Goal: Task Accomplishment & Management: Complete application form

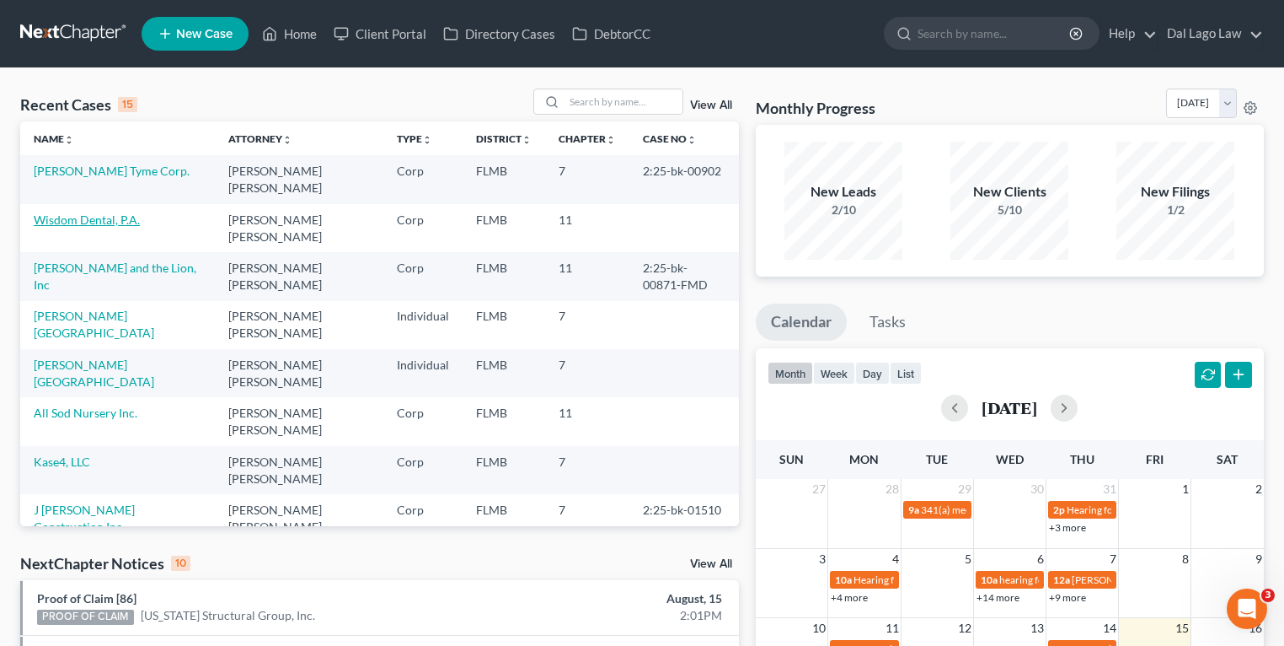
click at [72, 212] on link "Wisdom Dental, P.A." at bounding box center [87, 219] width 106 height 14
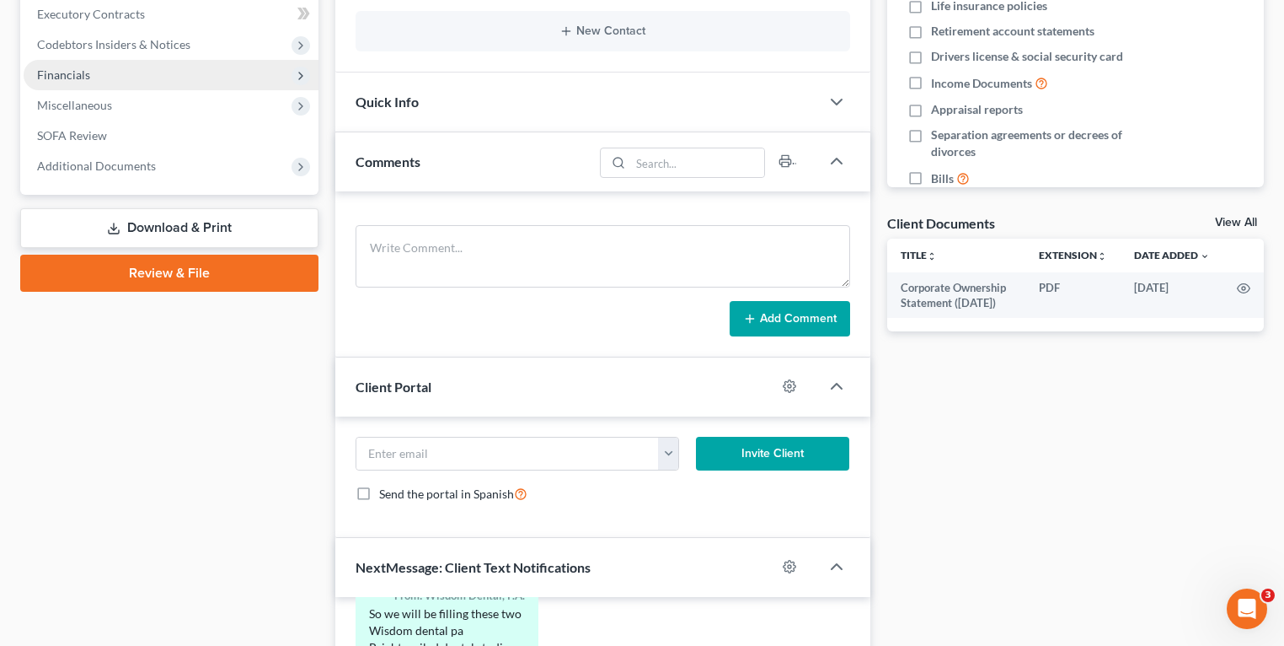
scroll to position [202, 0]
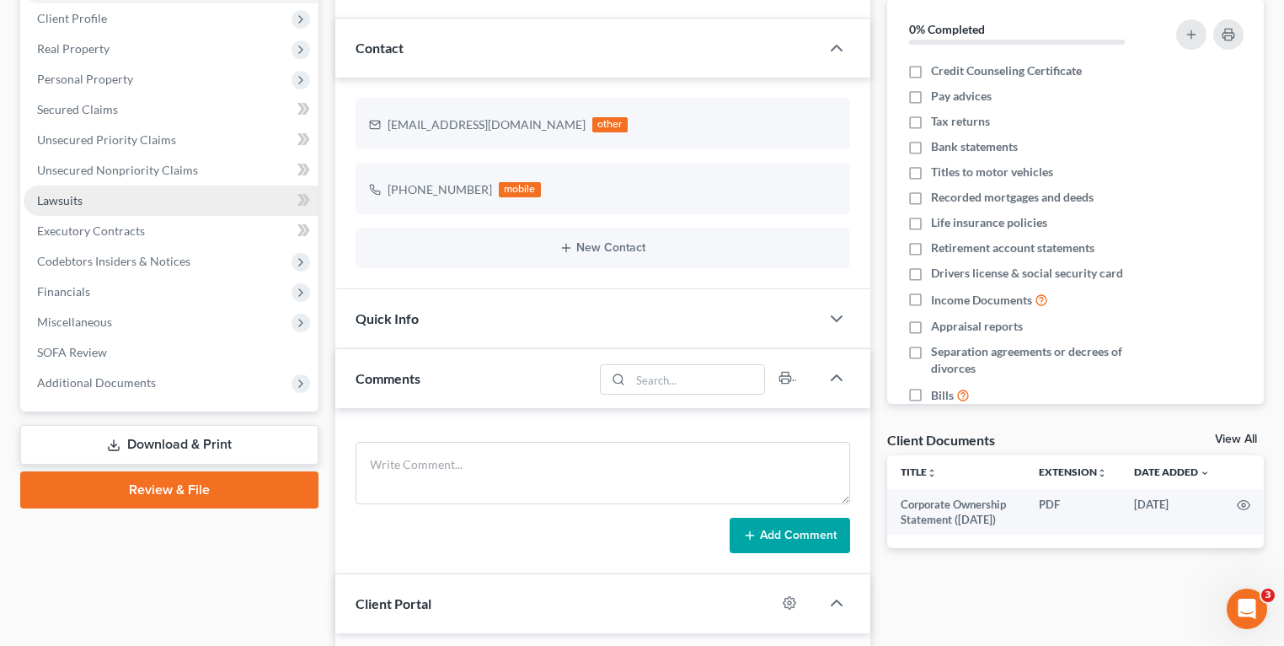
click at [184, 202] on link "Lawsuits" at bounding box center [171, 200] width 295 height 30
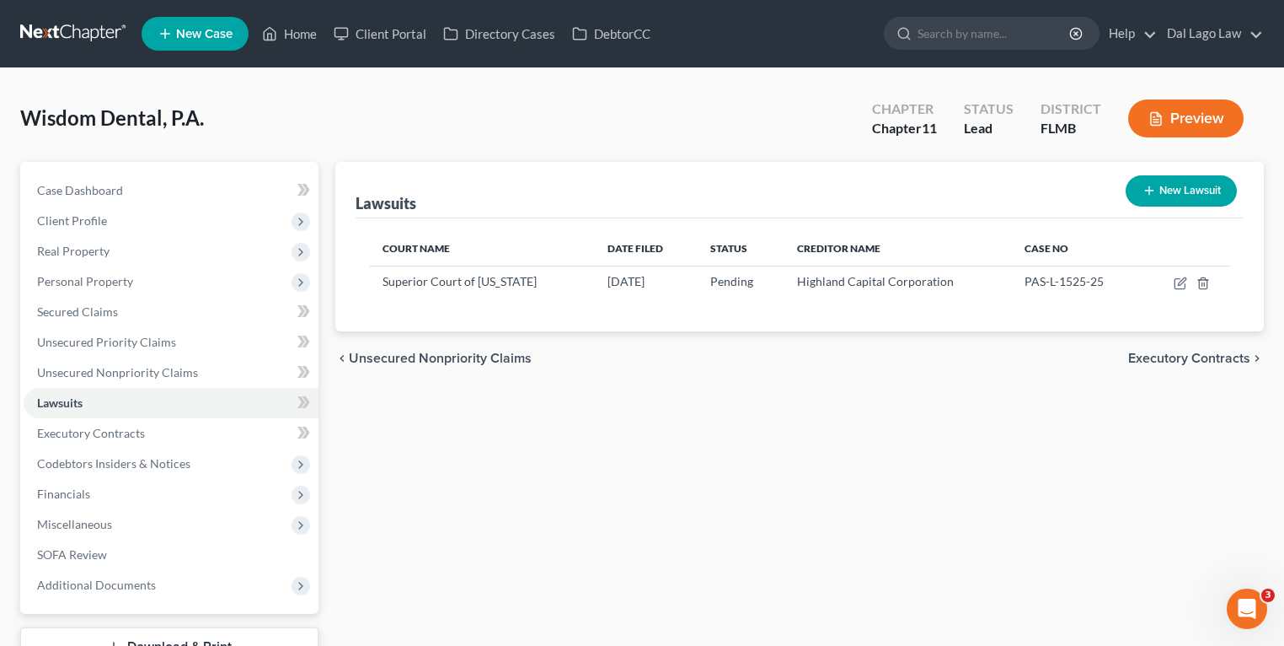
click at [1162, 191] on button "New Lawsuit" at bounding box center [1181, 190] width 111 height 31
select select "0"
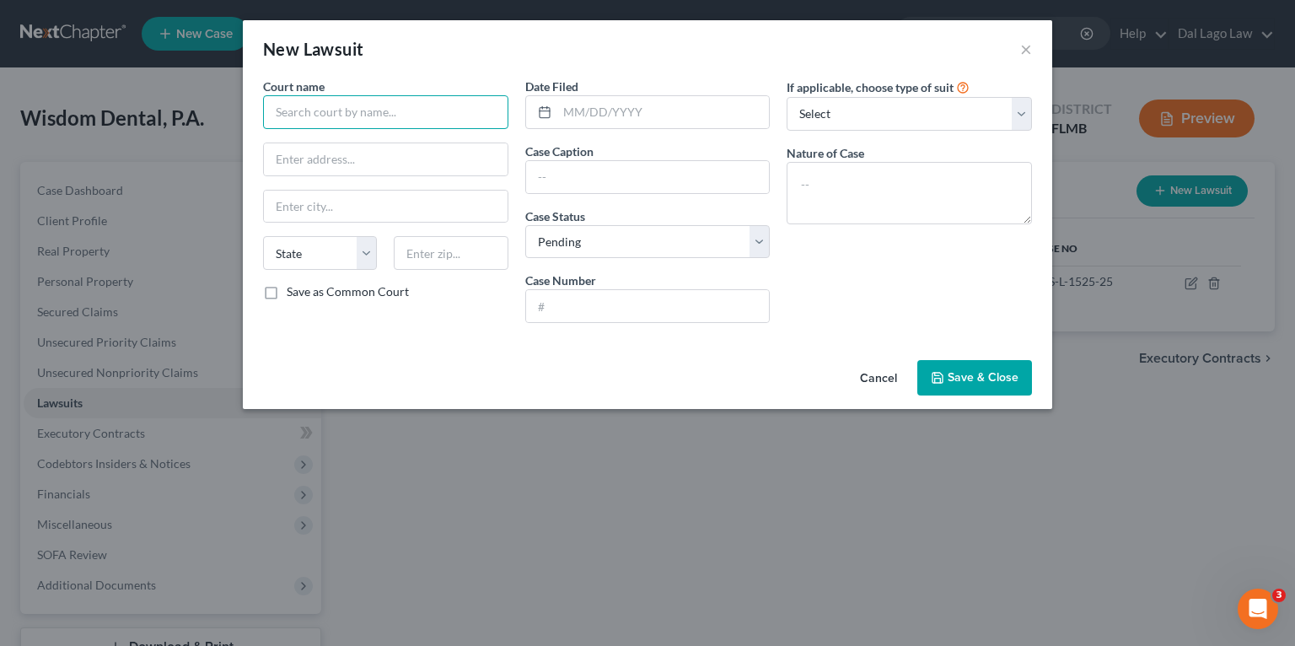
click at [317, 115] on input "text" at bounding box center [385, 112] width 245 height 34
type input "Global Dentistry Solutions LLC"
type input "In the County Court In and For [GEOGRAPHIC_DATA], [US_STATE]"
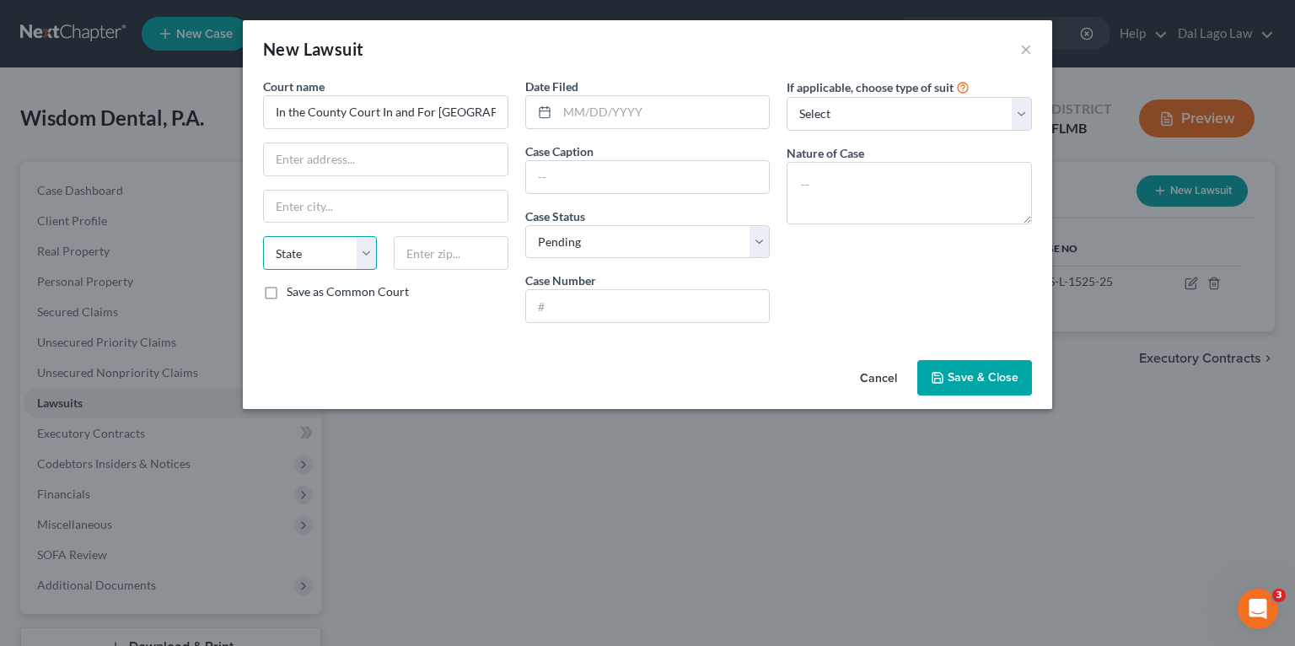
select select "9"
click at [314, 256] on select "State [US_STATE] AK AR AZ CA CO CT DE DC [GEOGRAPHIC_DATA] [GEOGRAPHIC_DATA] GU…" at bounding box center [320, 253] width 114 height 34
select select
click at [263, 236] on select "State [US_STATE] AK AR AZ CA CO CT DE DC [GEOGRAPHIC_DATA] [GEOGRAPHIC_DATA] GU…" at bounding box center [320, 253] width 114 height 34
click at [605, 115] on input "text" at bounding box center [663, 112] width 212 height 32
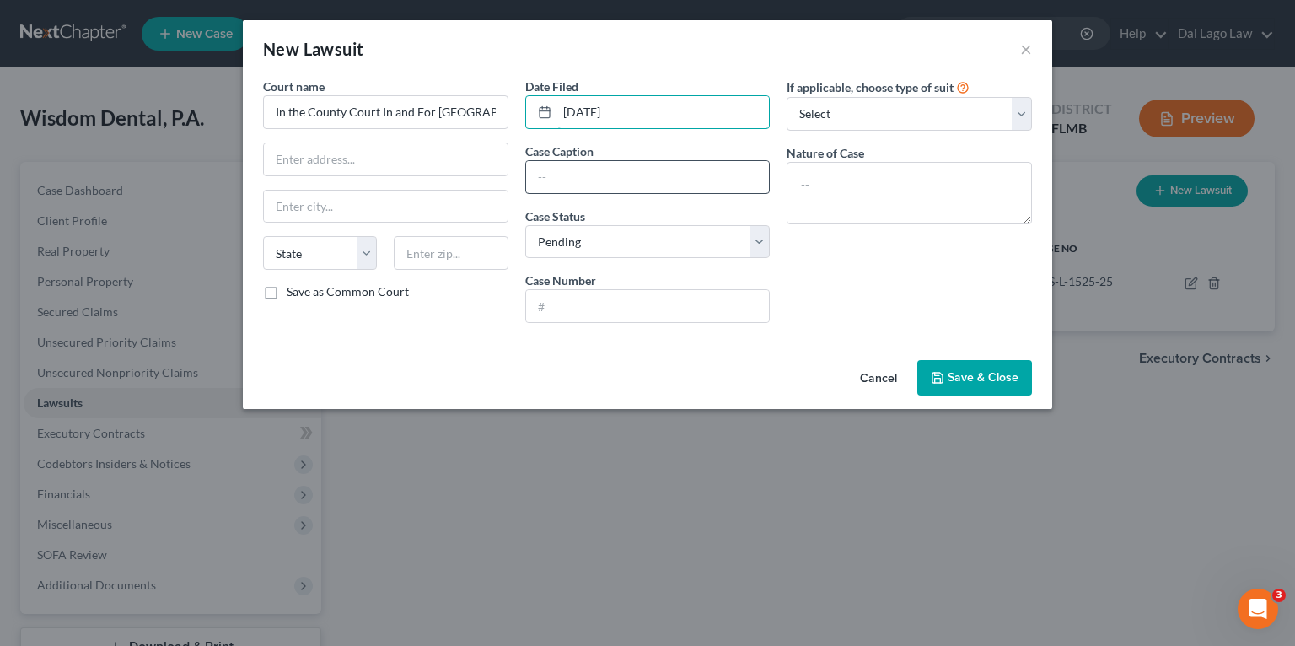
type input "[DATE]"
click at [622, 165] on input "text" at bounding box center [648, 177] width 244 height 32
click at [658, 147] on div "Case Caption" at bounding box center [647, 167] width 245 height 51
drag, startPoint x: 657, startPoint y: 113, endPoint x: 485, endPoint y: 105, distance: 172.9
click at [496, 102] on div "Court name * In the County Court In and For [GEOGRAPHIC_DATA], [US_STATE] State…" at bounding box center [647, 207] width 785 height 259
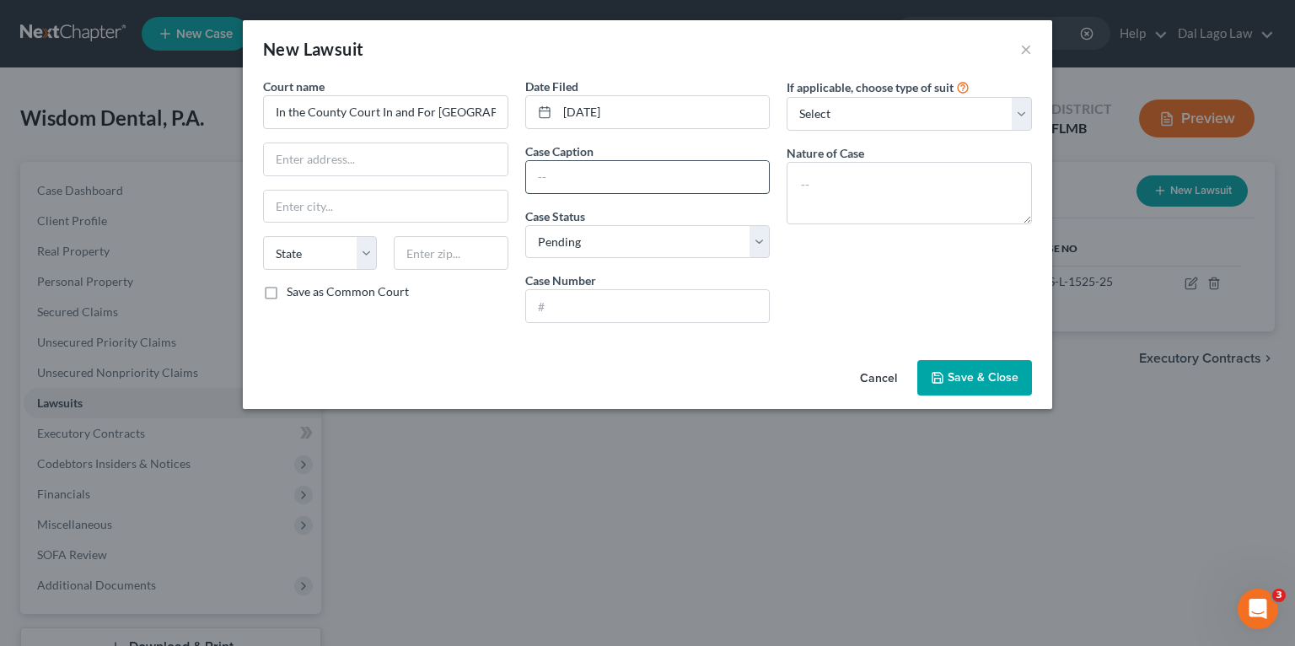
click at [633, 180] on input "text" at bounding box center [648, 177] width 244 height 32
click at [583, 108] on input "[DATE]" at bounding box center [663, 112] width 212 height 32
click at [609, 178] on input "text" at bounding box center [648, 177] width 244 height 32
type input "Global Dentistry Solutions LLC, et al. v. Ave [PERSON_NAME] Dentistry, et al."
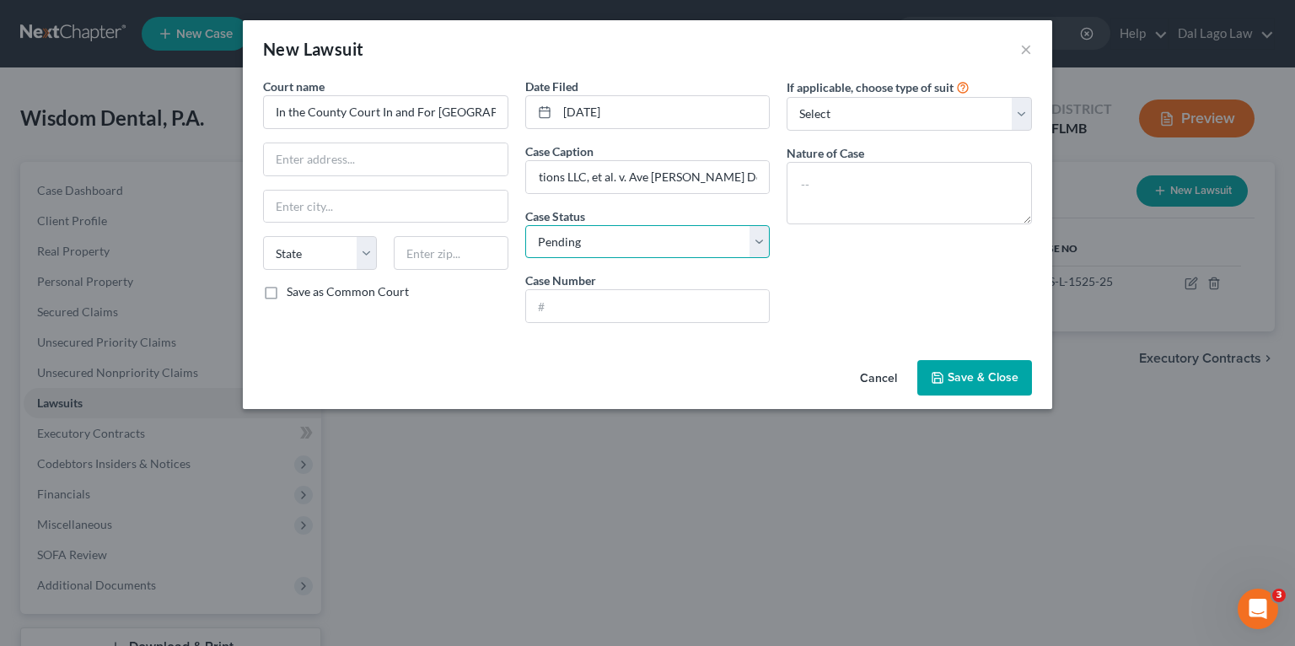
scroll to position [0, 0]
type input "2025-127334"
click at [860, 182] on textarea at bounding box center [908, 193] width 245 height 62
click at [839, 113] on select "Select Repossession Foreclosure Returns Other" at bounding box center [908, 114] width 245 height 34
select select "3"
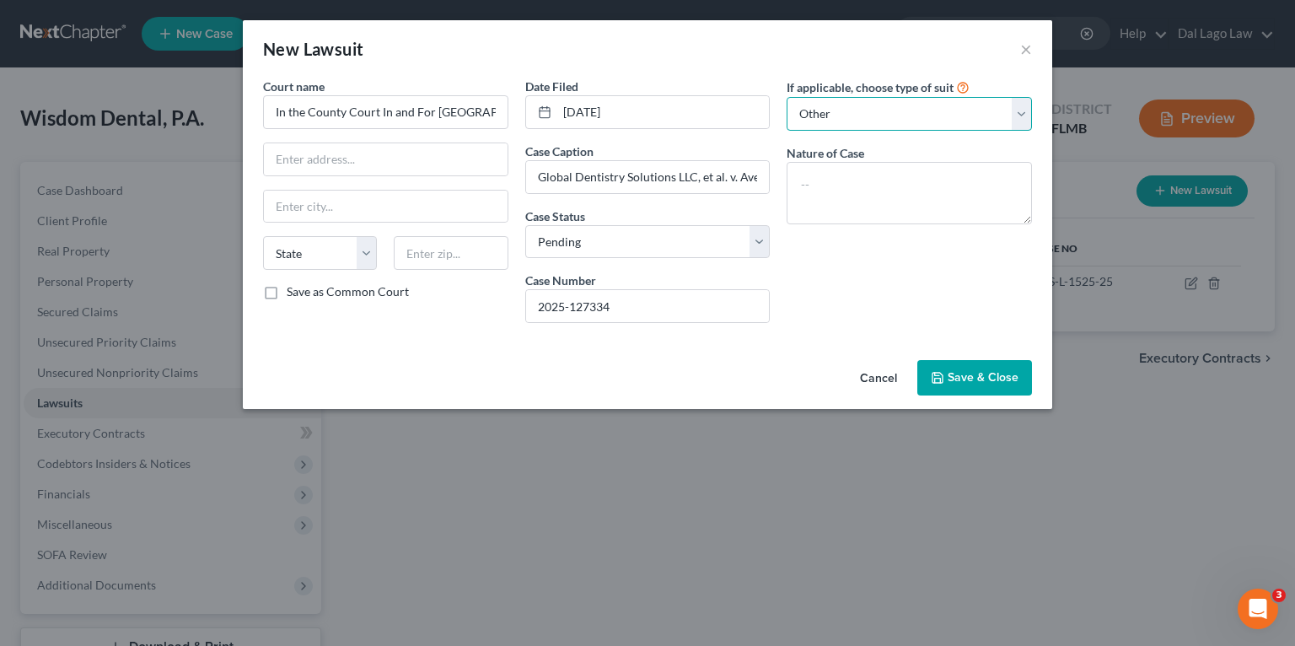
click at [786, 97] on select "Select Repossession Foreclosure Returns Other" at bounding box center [908, 114] width 245 height 34
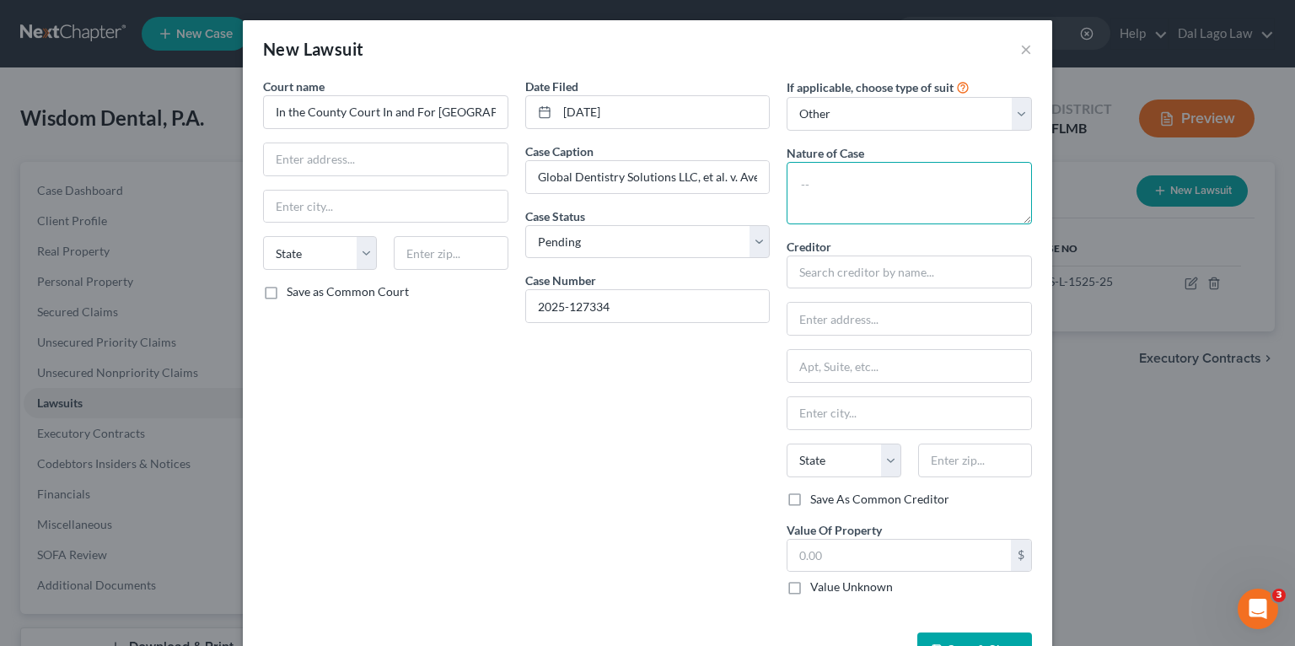
click at [839, 175] on textarea at bounding box center [908, 193] width 245 height 62
type textarea "Word"
type textarea "c"
type textarea "Work done"
type textarea "S"
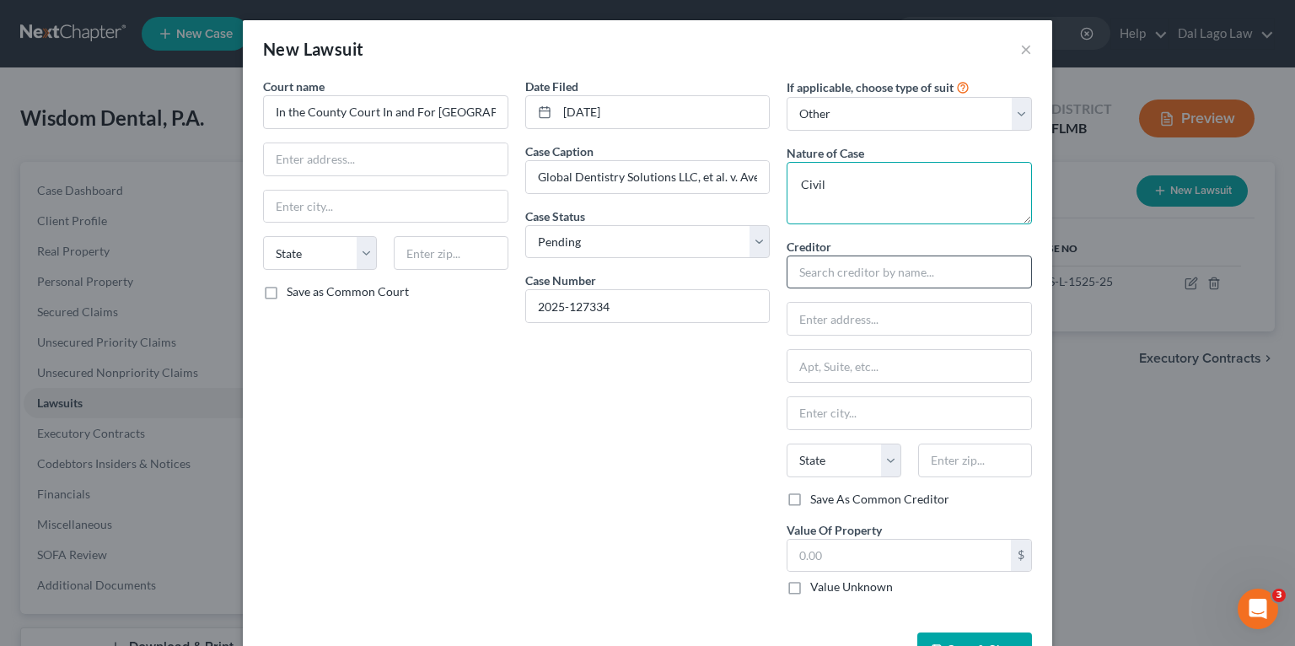
type textarea "Civil"
click at [826, 273] on input "text" at bounding box center [908, 272] width 245 height 34
click at [927, 285] on input "text" at bounding box center [908, 272] width 245 height 34
type input "F"
type input "Global Dentistry Solutions, LLC"
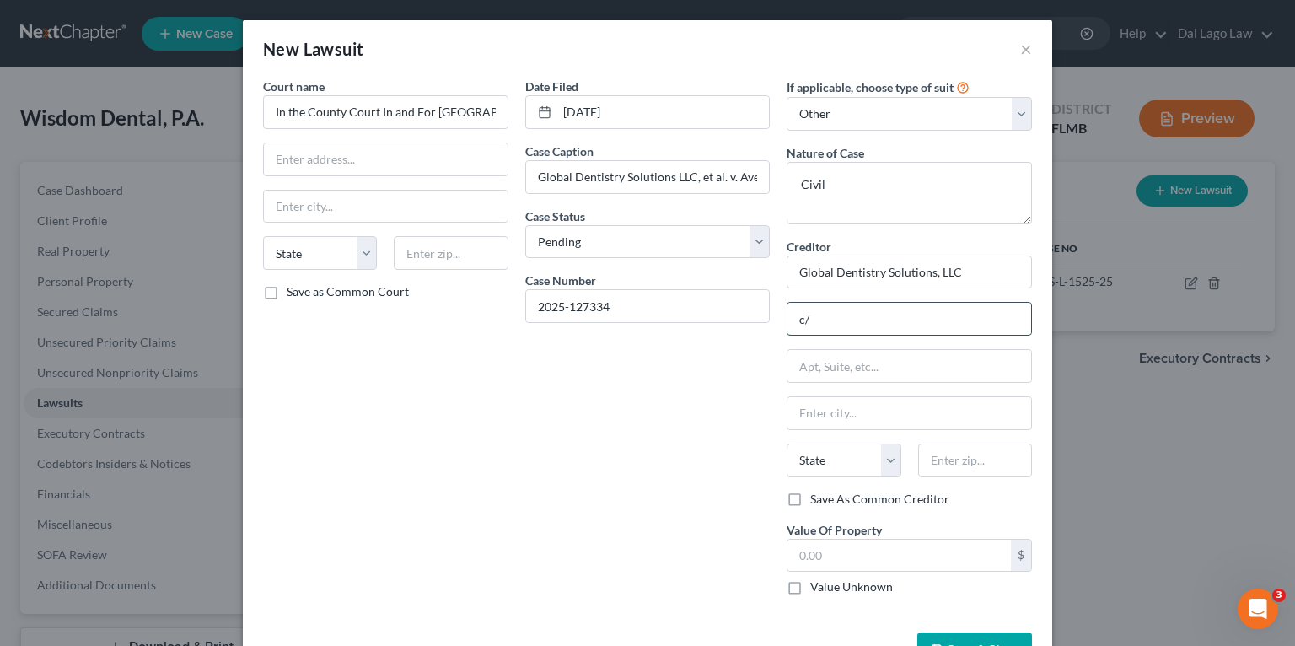
type input "c"
type input "S"
type input "[PERSON_NAME]"
type input "[STREET_ADDRESS]"
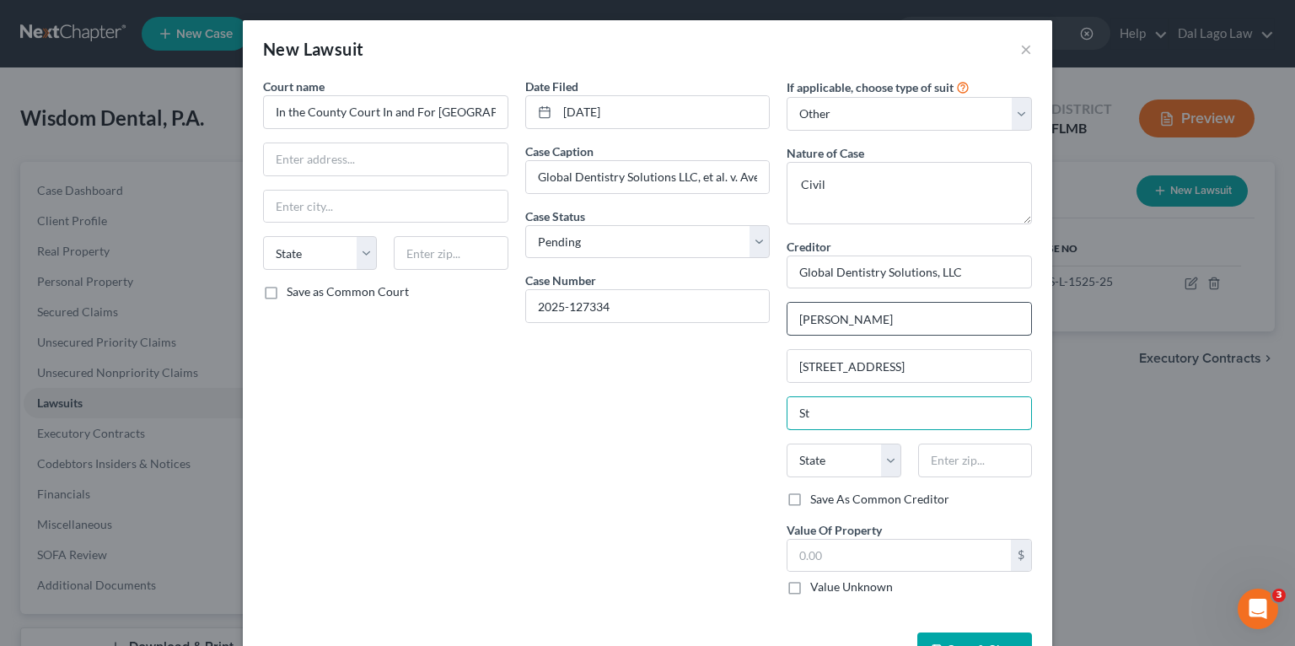
type input "S"
type input "Ste 311"
type input "33012"
type input "Hialeah"
select select "9"
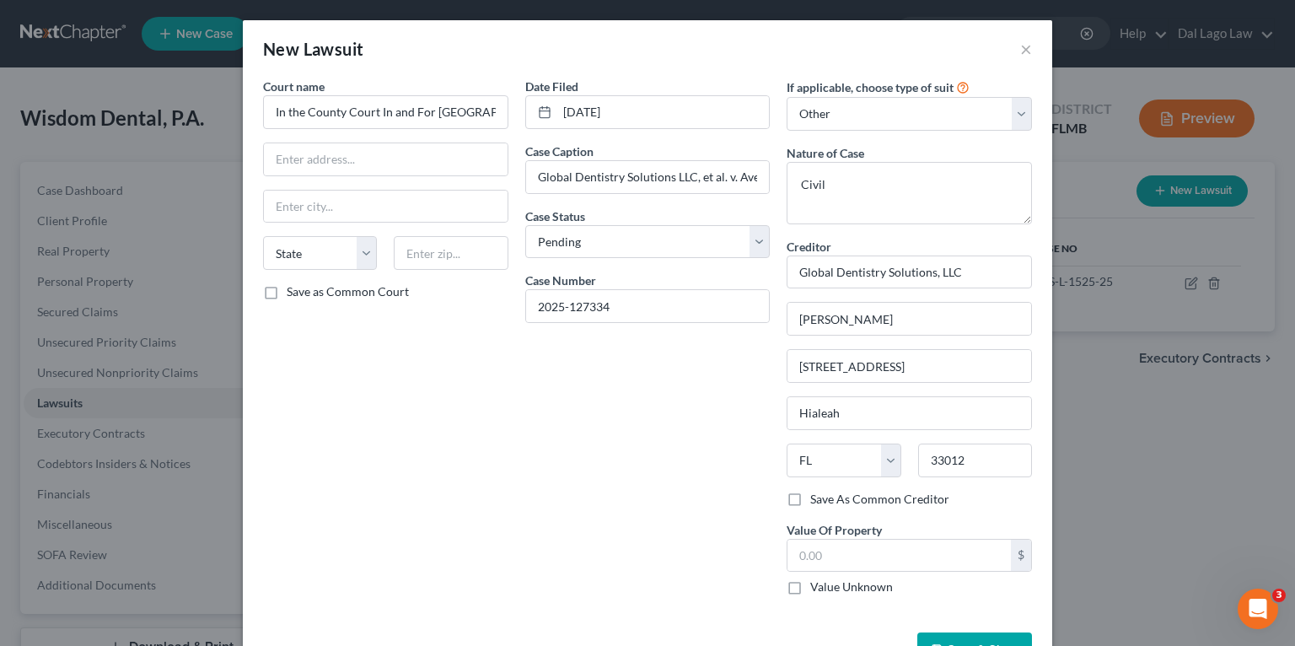
click at [658, 484] on div "Date Filed [DATE] Case Caption Global Dentistry Solutions LLC, et al. v. Ave [P…" at bounding box center [648, 343] width 262 height 531
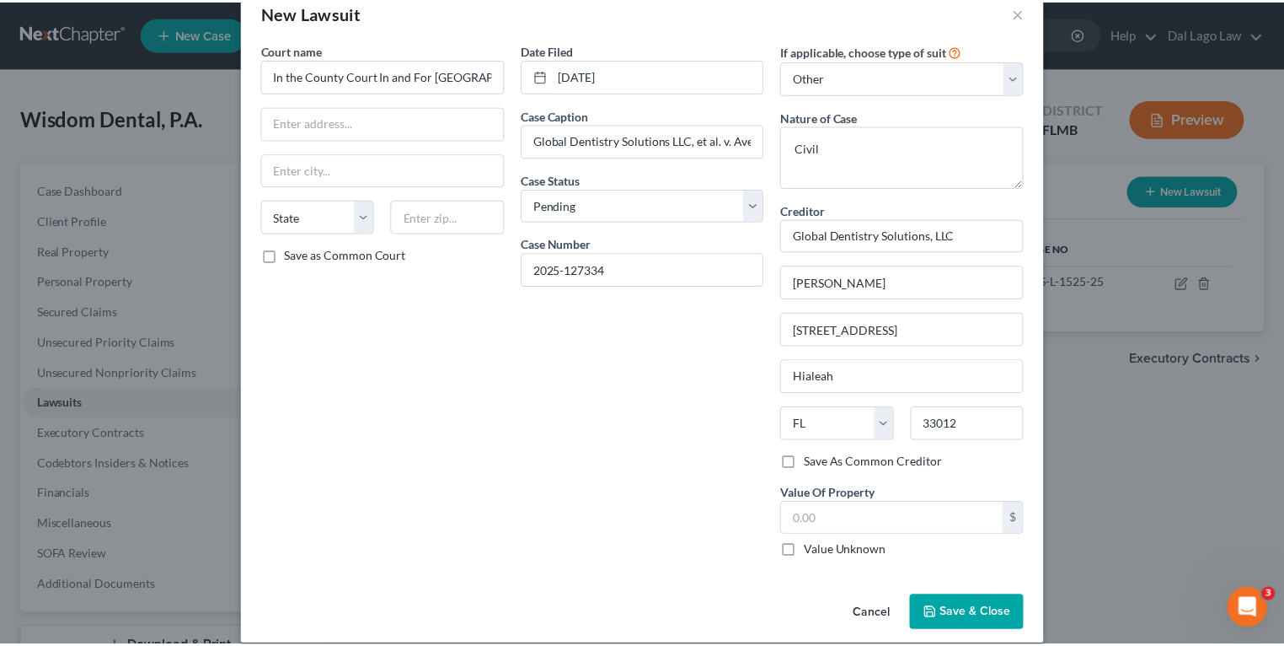
scroll to position [54, 0]
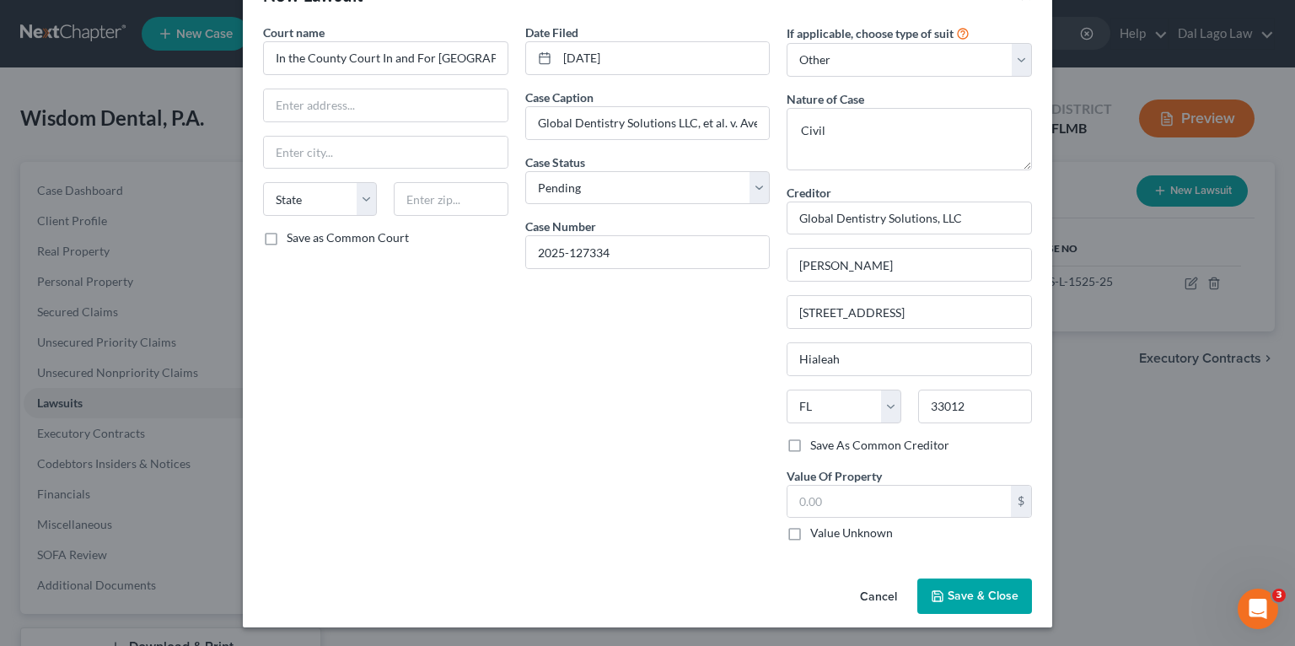
click at [957, 597] on span "Save & Close" at bounding box center [982, 595] width 71 height 14
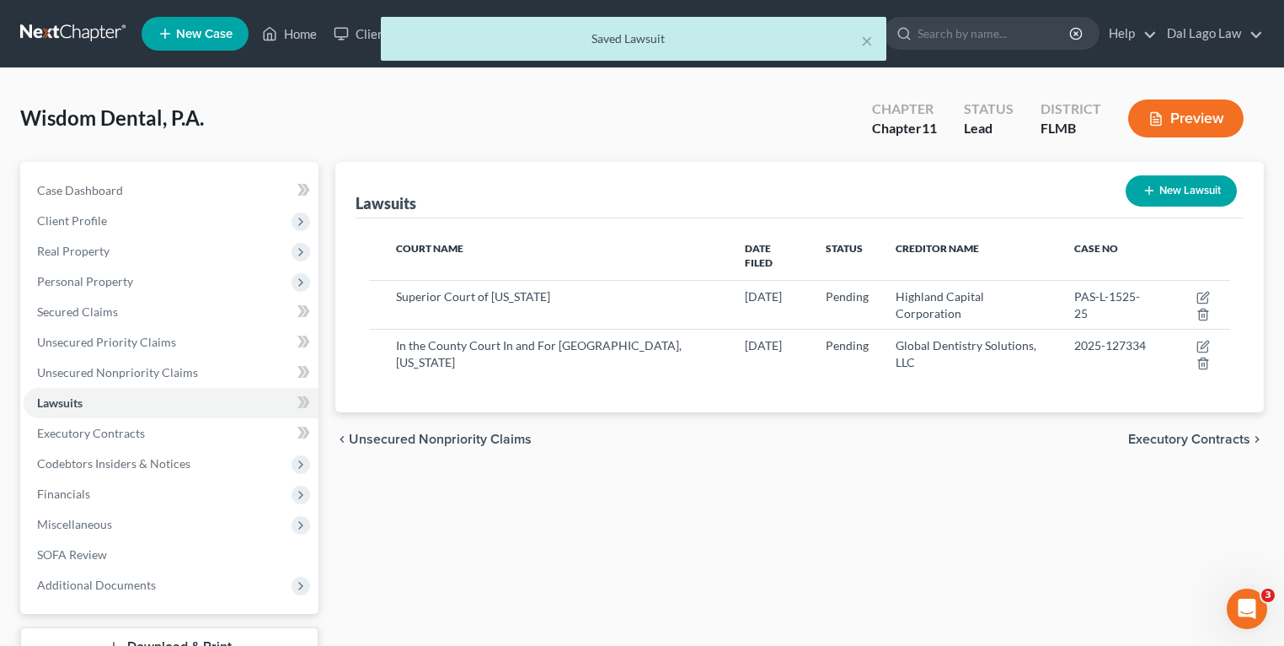
click at [706, 421] on div "chevron_left Unsecured Nonpriority Claims Executory Contracts chevron_right" at bounding box center [799, 439] width 929 height 54
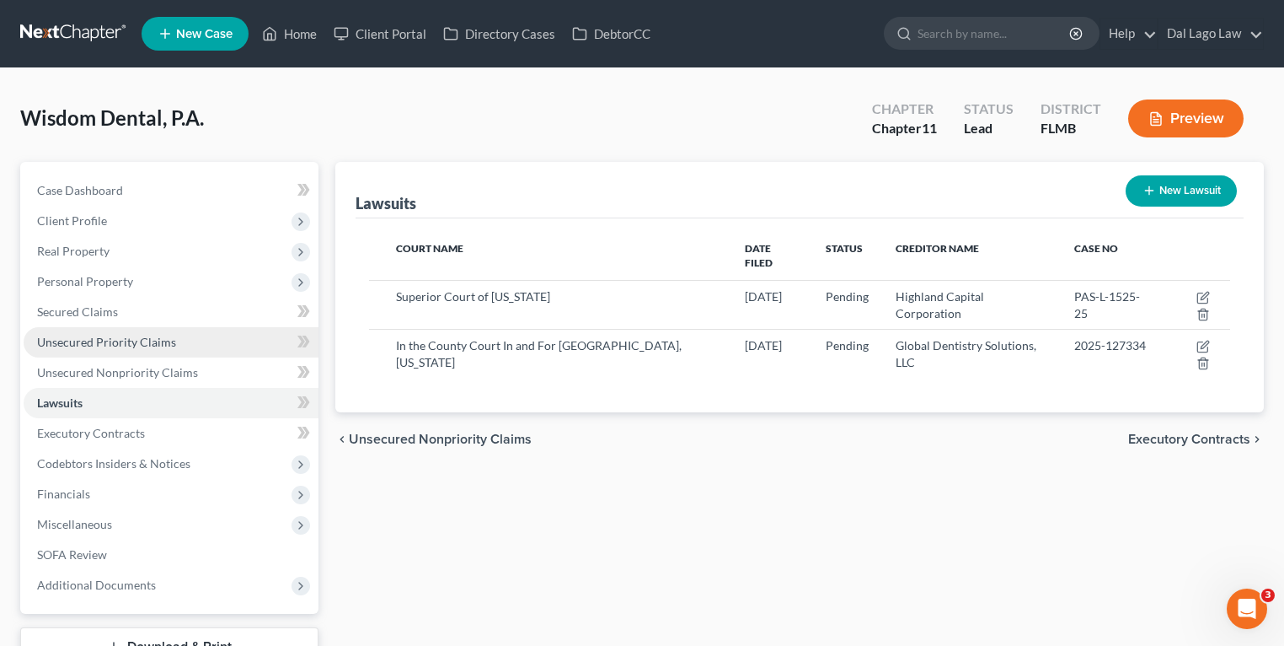
click at [141, 340] on span "Unsecured Priority Claims" at bounding box center [106, 342] width 139 height 14
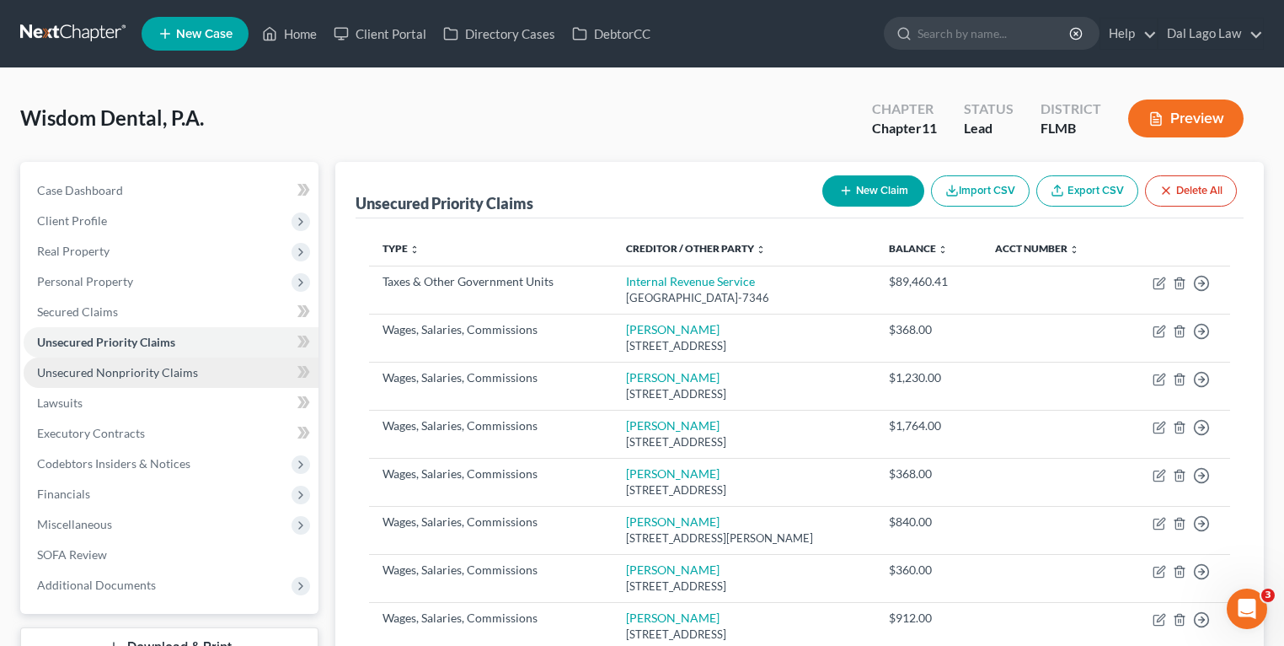
click at [148, 365] on span "Unsecured Nonpriority Claims" at bounding box center [117, 372] width 161 height 14
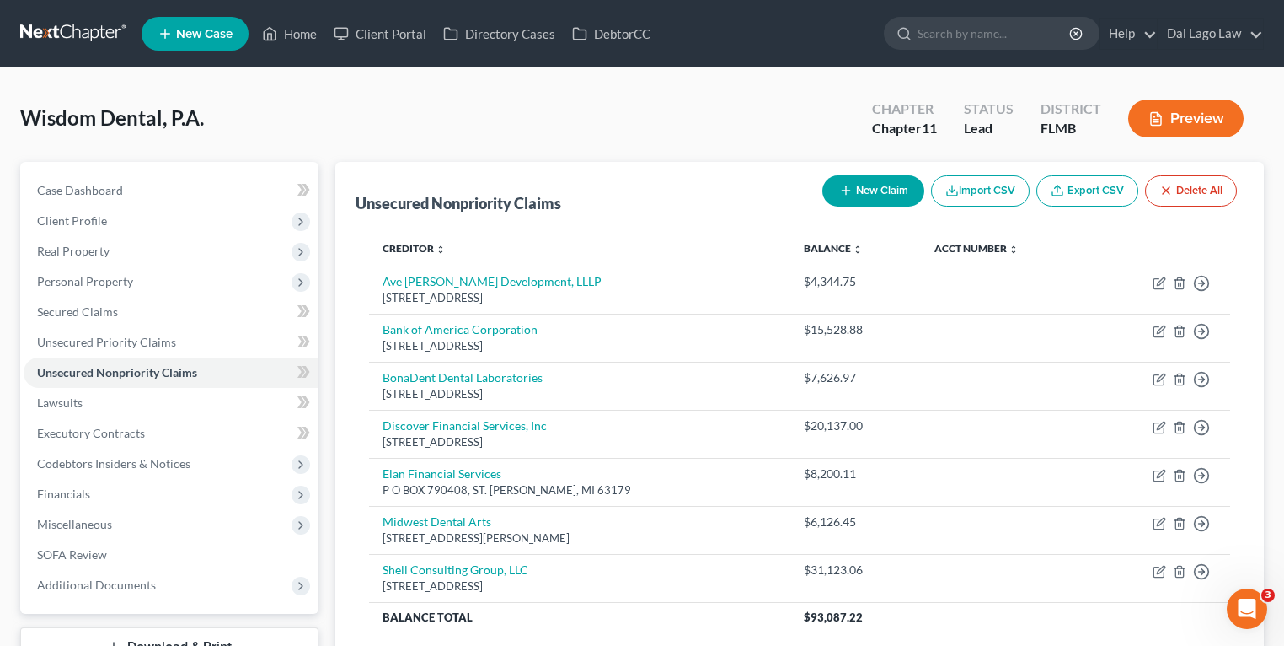
click at [868, 192] on button "New Claim" at bounding box center [874, 190] width 102 height 31
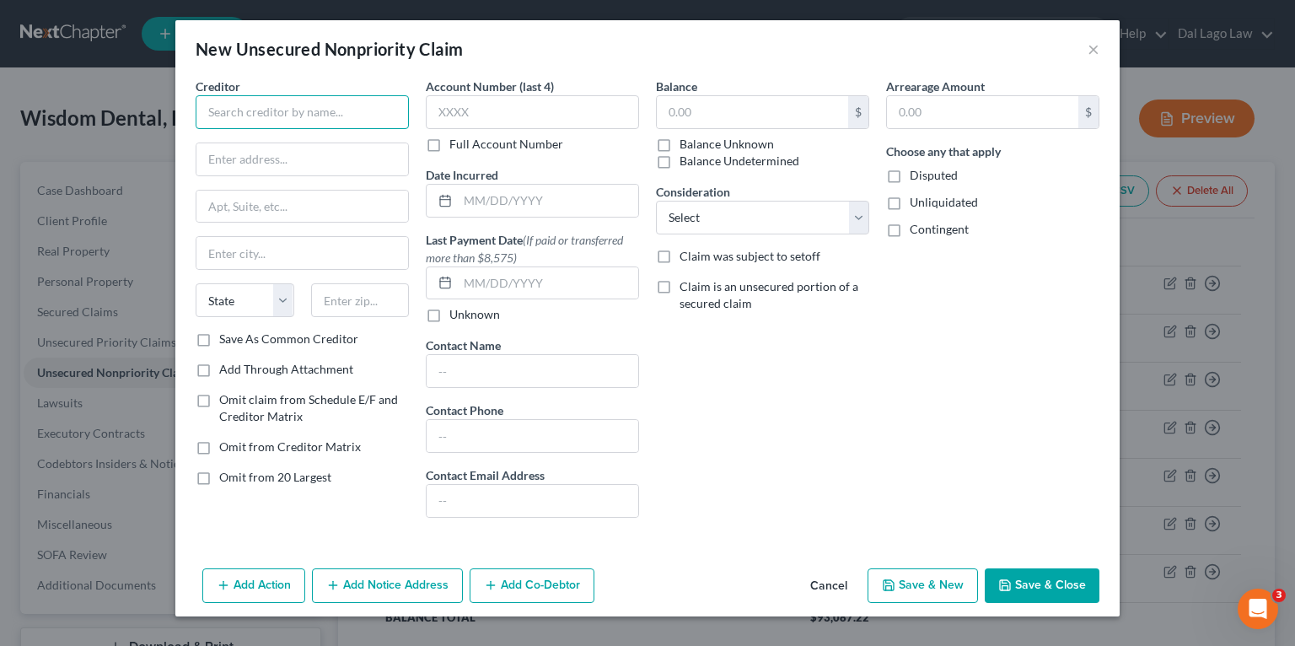
click at [334, 127] on input "text" at bounding box center [302, 112] width 213 height 34
type input "Global Dentistry Solutions, LLC"
type input "c/o [PERSON_NAME]"
type input "[STREET_ADDRESS]"
type input "33012"
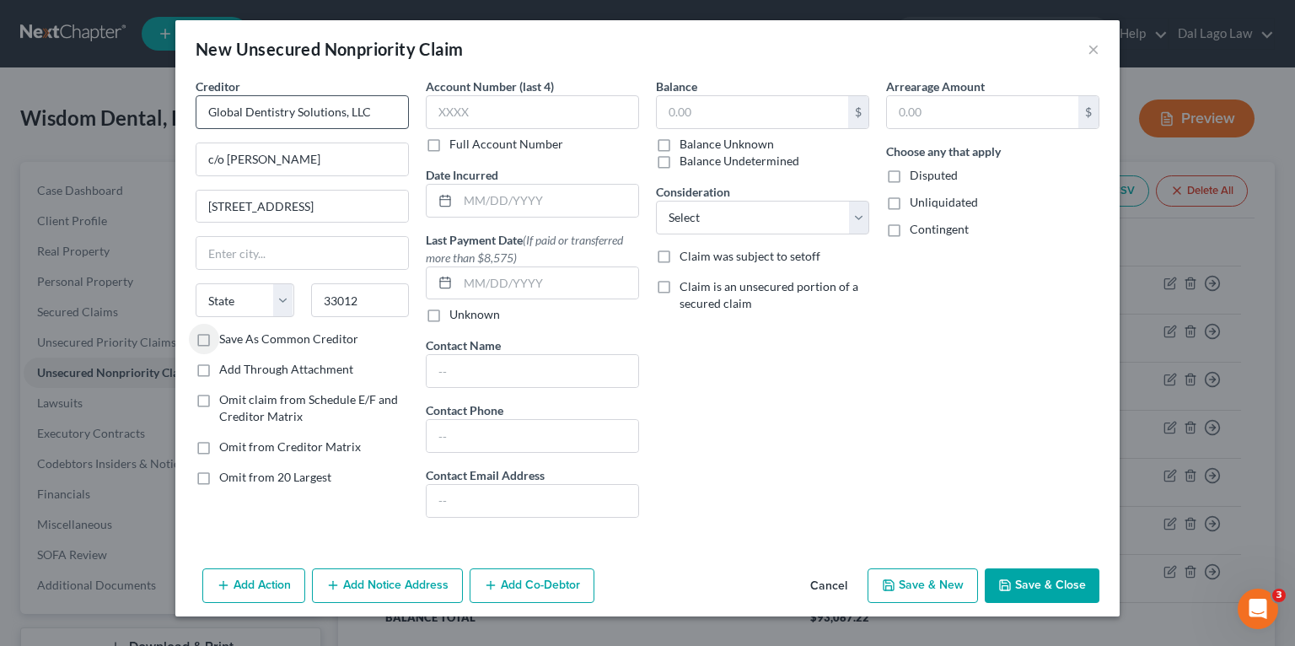
type input "Hialeah"
select select "9"
click at [226, 330] on input "Save As Common Creditor" at bounding box center [231, 335] width 11 height 11
checkbox input "true"
click at [499, 105] on input "text" at bounding box center [532, 112] width 213 height 34
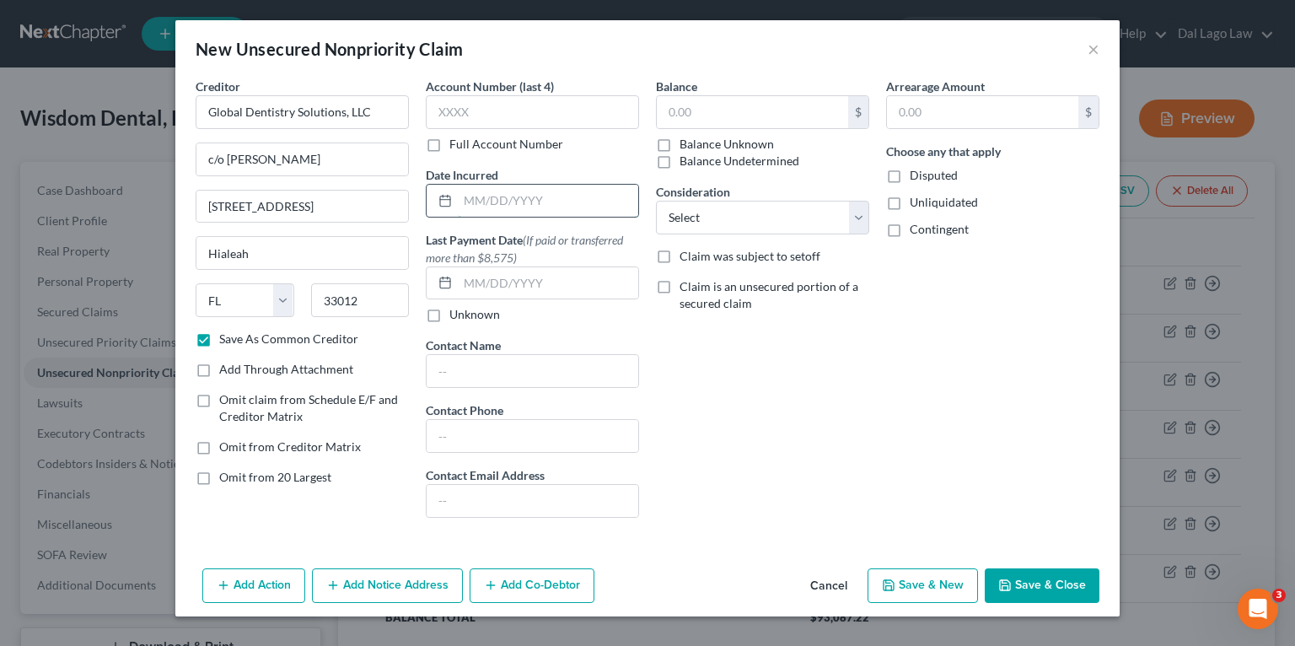
click at [504, 206] on input "text" at bounding box center [548, 201] width 180 height 32
click at [836, 423] on div "Balance $ Balance Unknown Balance Undetermined $ Balance Unknown Consideration …" at bounding box center [762, 304] width 230 height 453
click at [502, 375] on input "text" at bounding box center [532, 371] width 212 height 32
type input "M"
click at [752, 111] on input "text" at bounding box center [752, 112] width 191 height 32
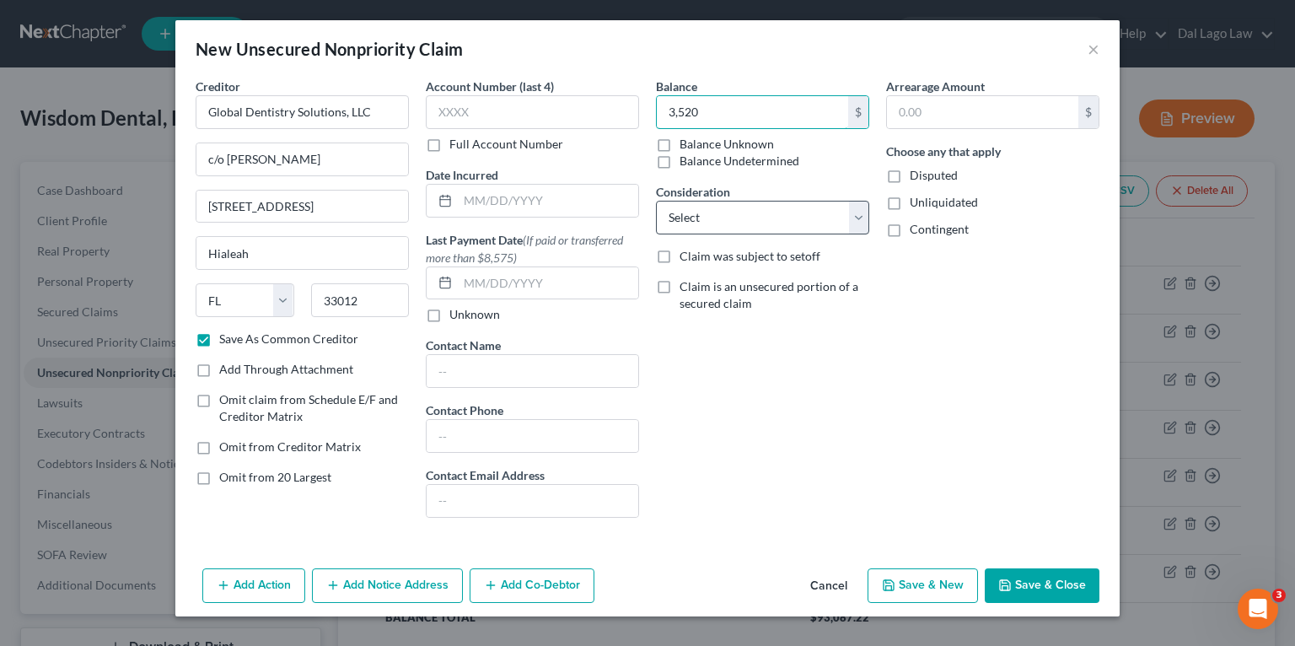
type input "3,520"
click at [742, 229] on select "Select Cable / Satellite Services Collection Agency Credit Card Debt Debt Couns…" at bounding box center [762, 218] width 213 height 34
select select "14"
click at [656, 201] on select "Select Cable / Satellite Services Collection Agency Credit Card Debt Debt Couns…" at bounding box center [762, 218] width 213 height 34
click at [893, 423] on div "Arrearage Amount $ Choose any that apply Disputed Unliquidated Contingent" at bounding box center [992, 304] width 230 height 453
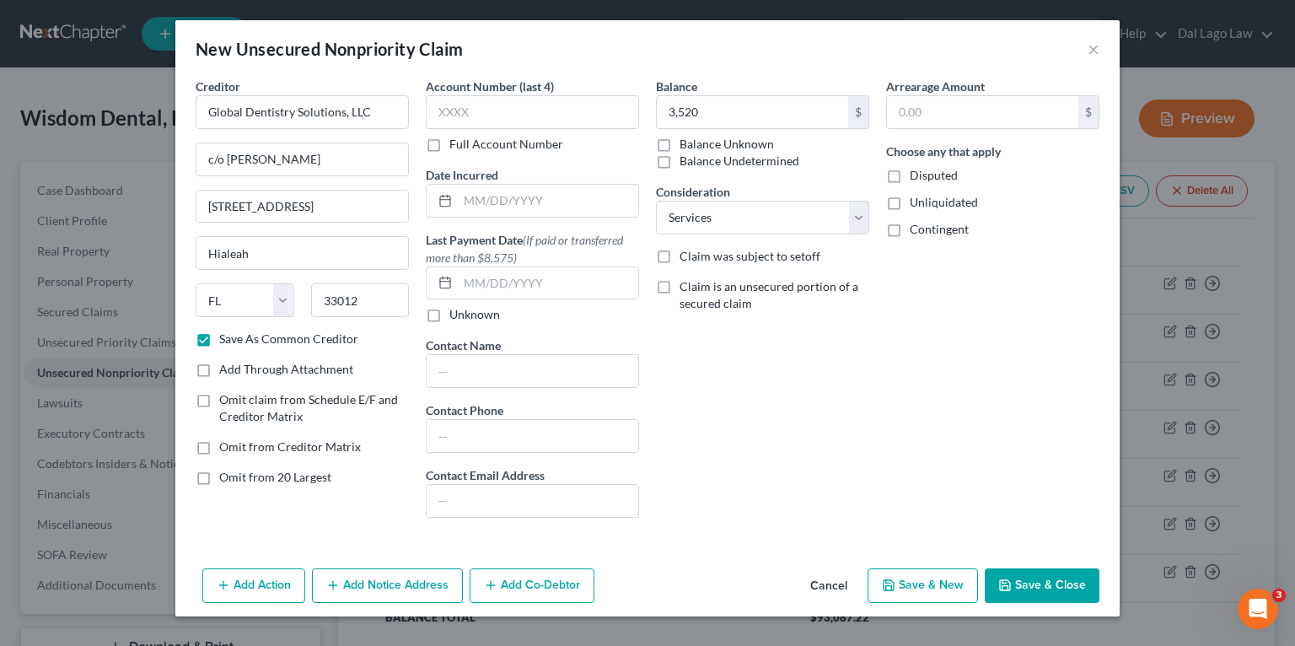
click at [928, 175] on span "Disputed" at bounding box center [933, 175] width 48 height 14
click at [927, 175] on input "Disputed" at bounding box center [921, 172] width 11 height 11
checkbox input "true"
click at [1026, 583] on button "Save & Close" at bounding box center [1041, 585] width 115 height 35
checkbox input "false"
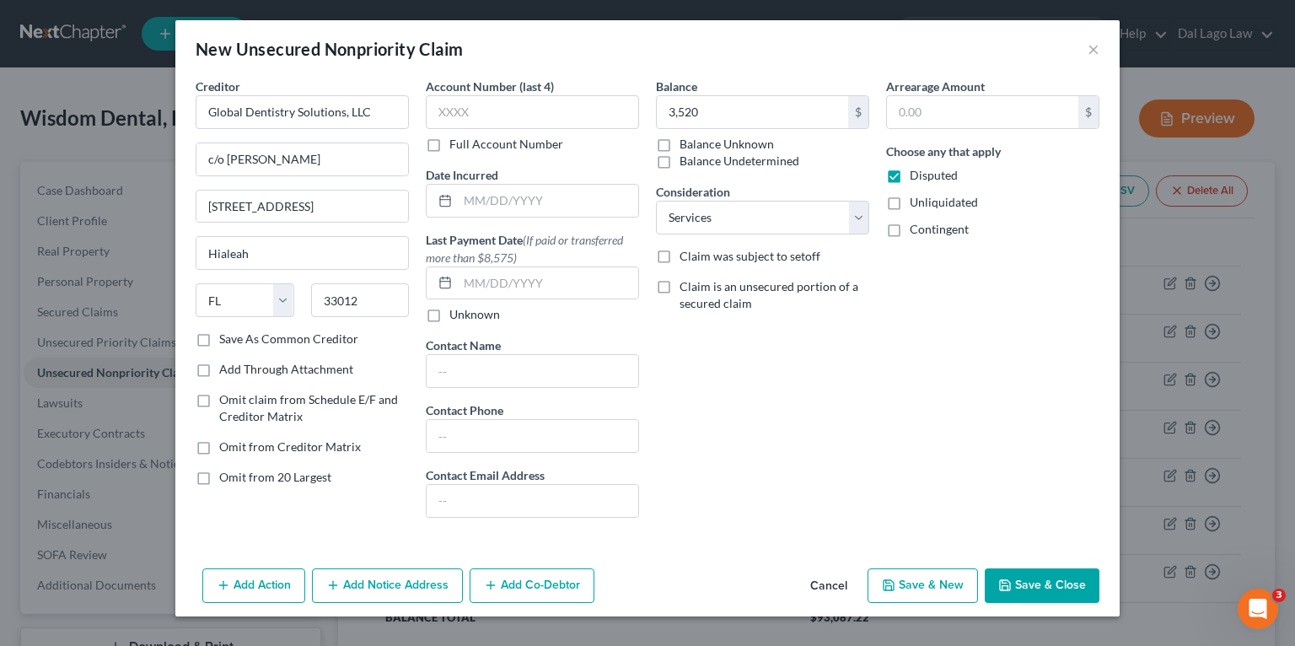
type input "3,520.00"
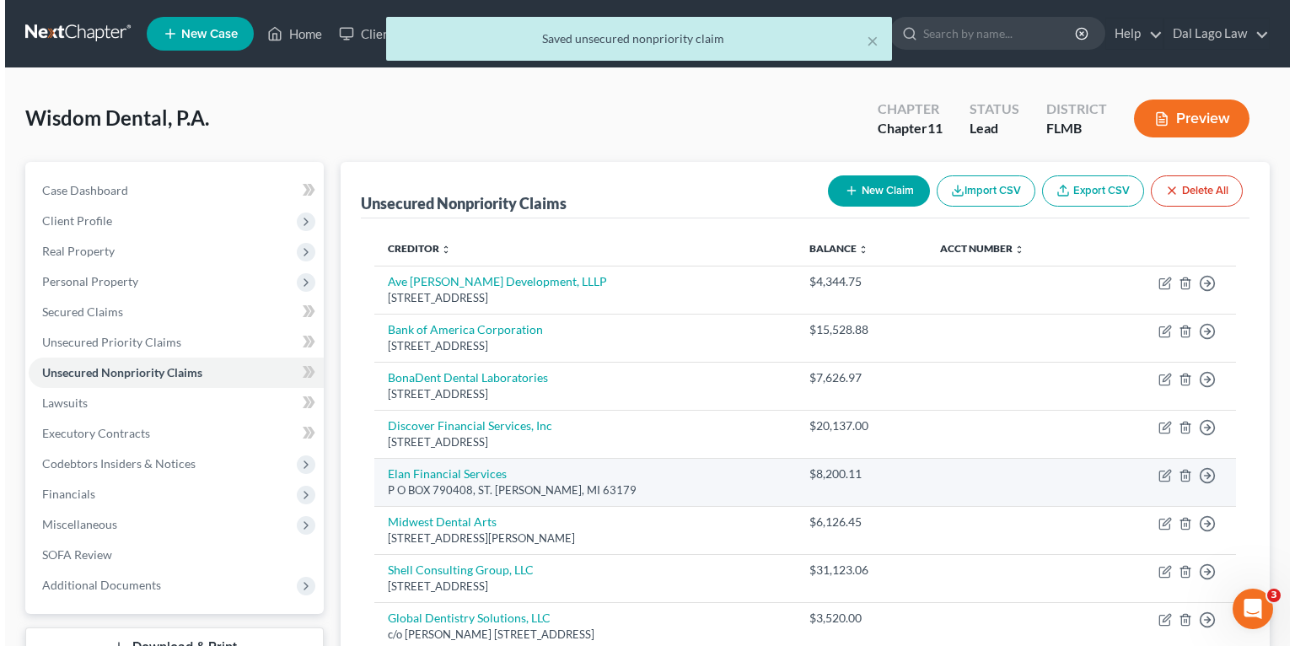
scroll to position [185, 0]
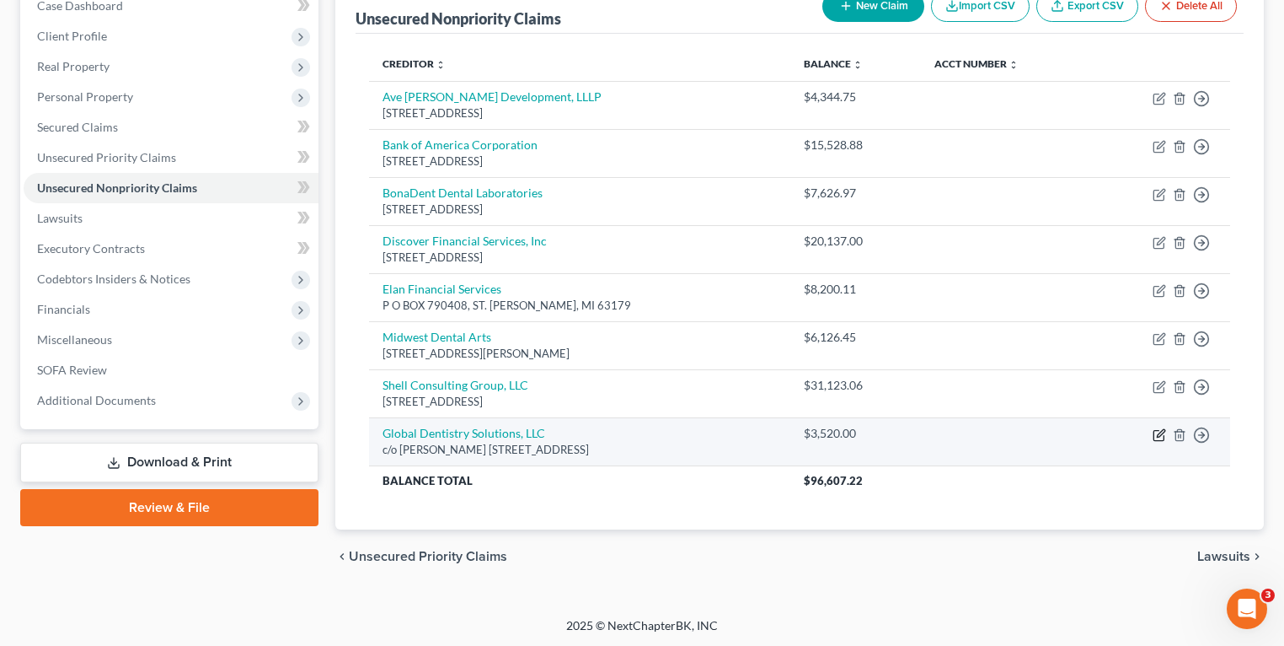
click at [1157, 429] on icon "button" at bounding box center [1159, 434] width 13 height 13
select select "9"
select select "14"
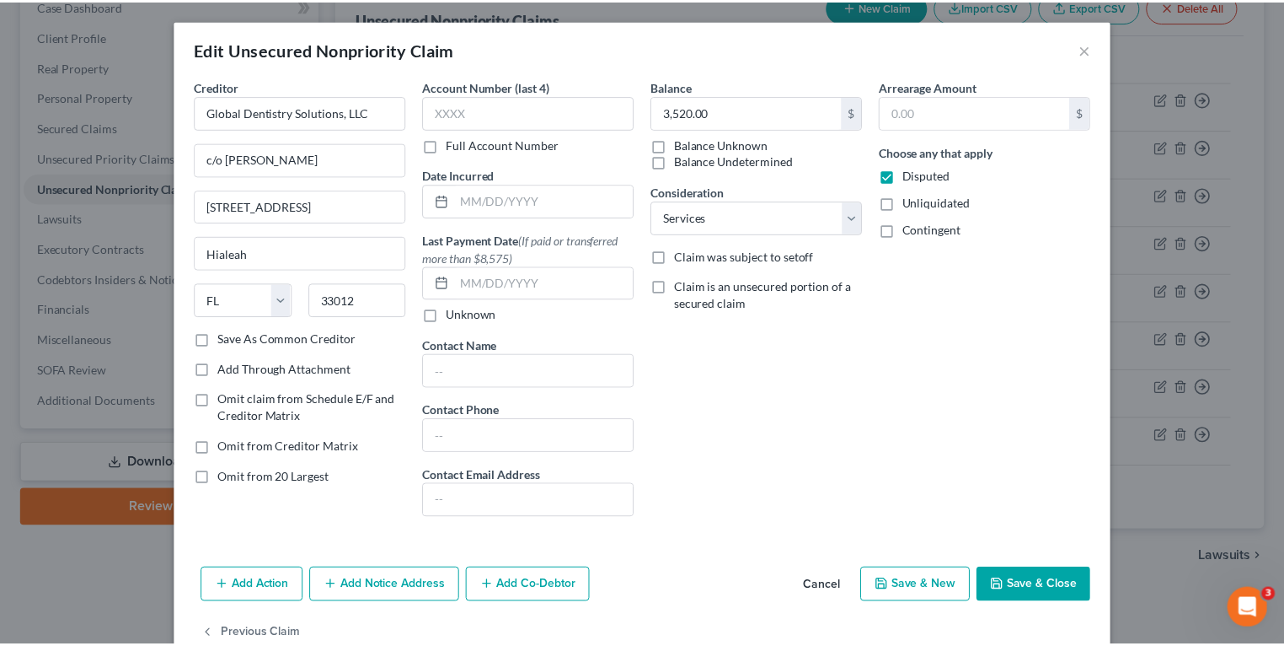
scroll to position [37, 0]
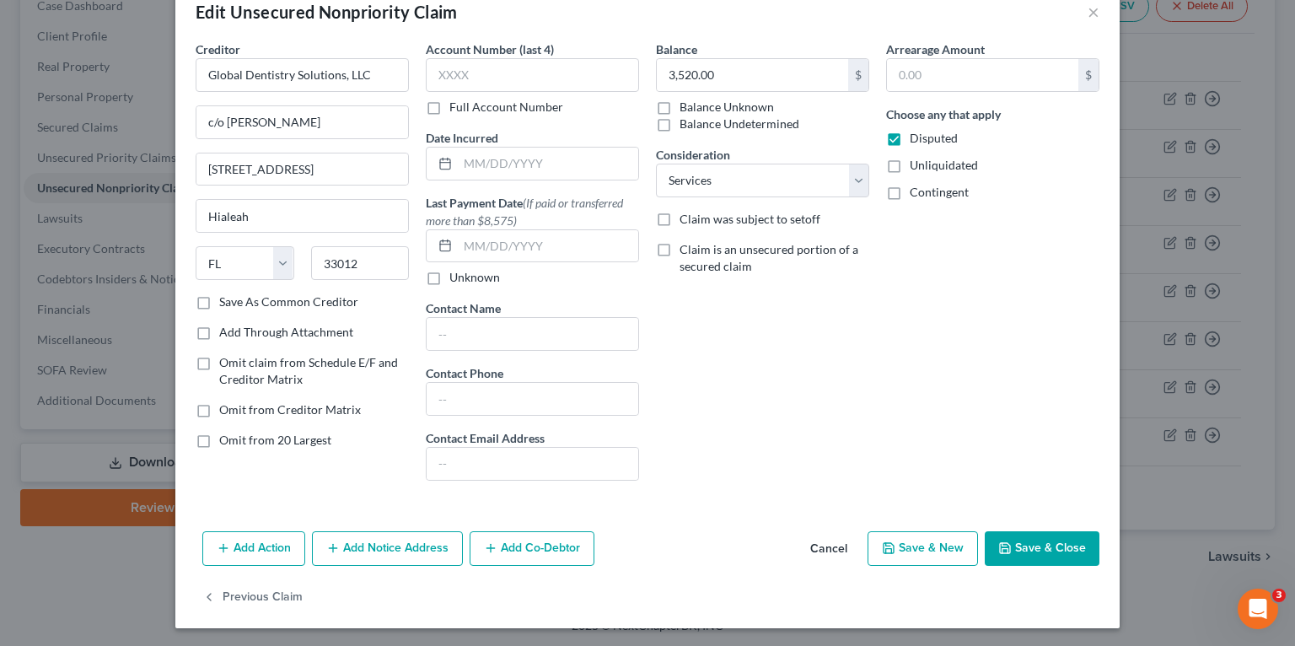
click at [287, 297] on label "Save As Common Creditor" at bounding box center [288, 301] width 139 height 17
click at [237, 297] on input "Save As Common Creditor" at bounding box center [231, 298] width 11 height 11
click at [1046, 546] on button "Save & Close" at bounding box center [1041, 548] width 115 height 35
checkbox input "false"
type input "0"
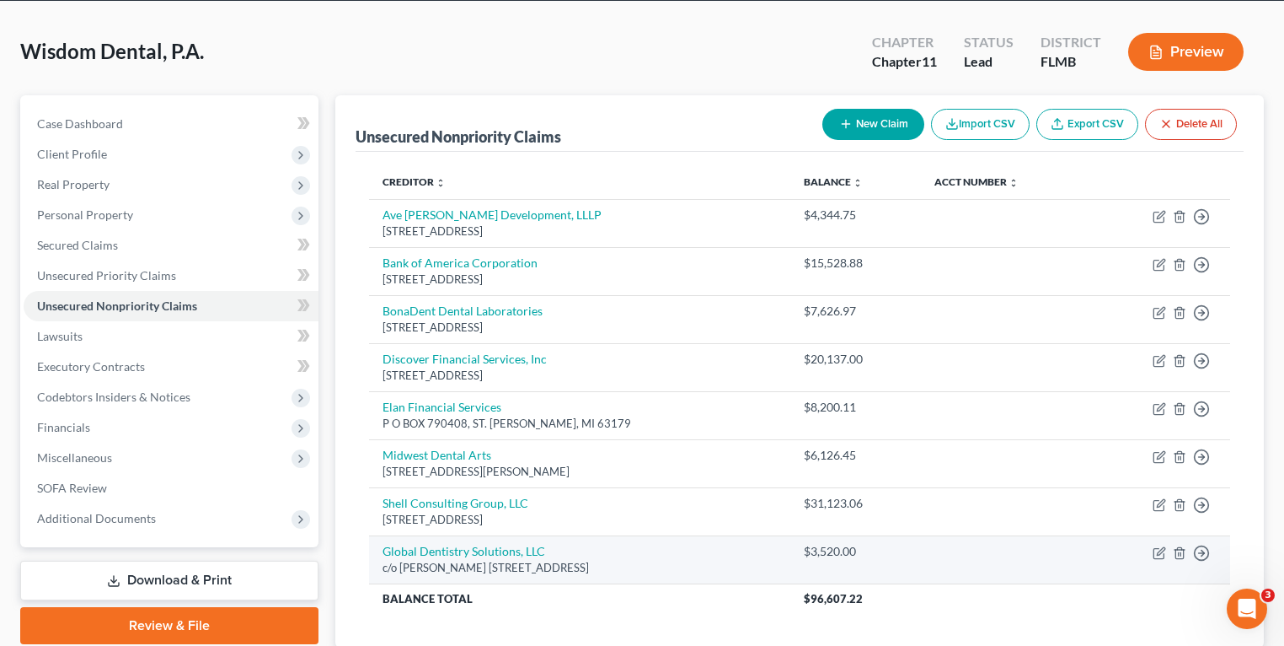
scroll to position [0, 0]
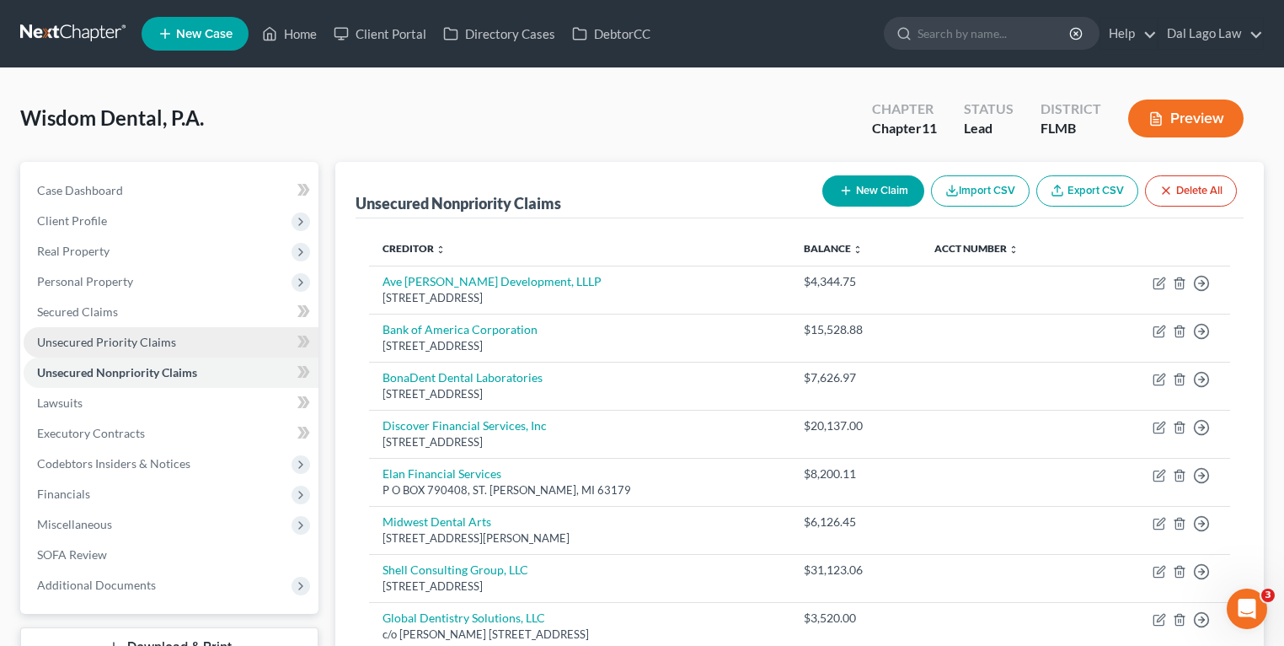
click at [135, 332] on link "Unsecured Priority Claims" at bounding box center [171, 342] width 295 height 30
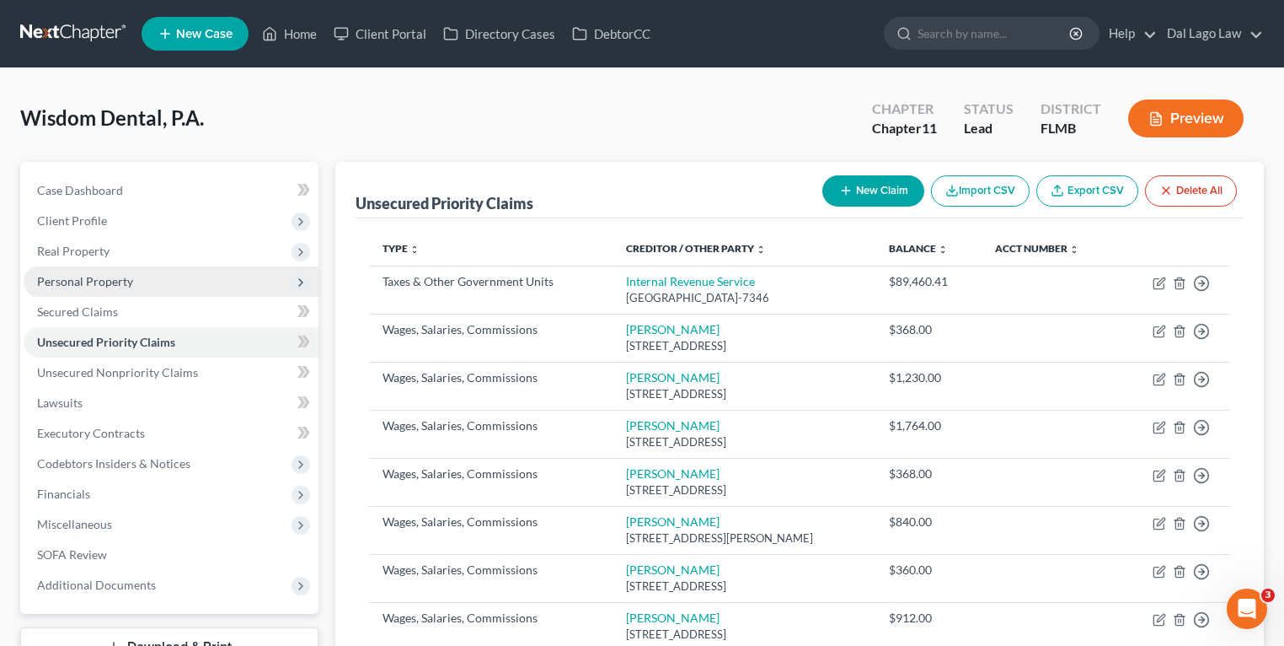
click at [75, 283] on span "Personal Property" at bounding box center [85, 281] width 96 height 14
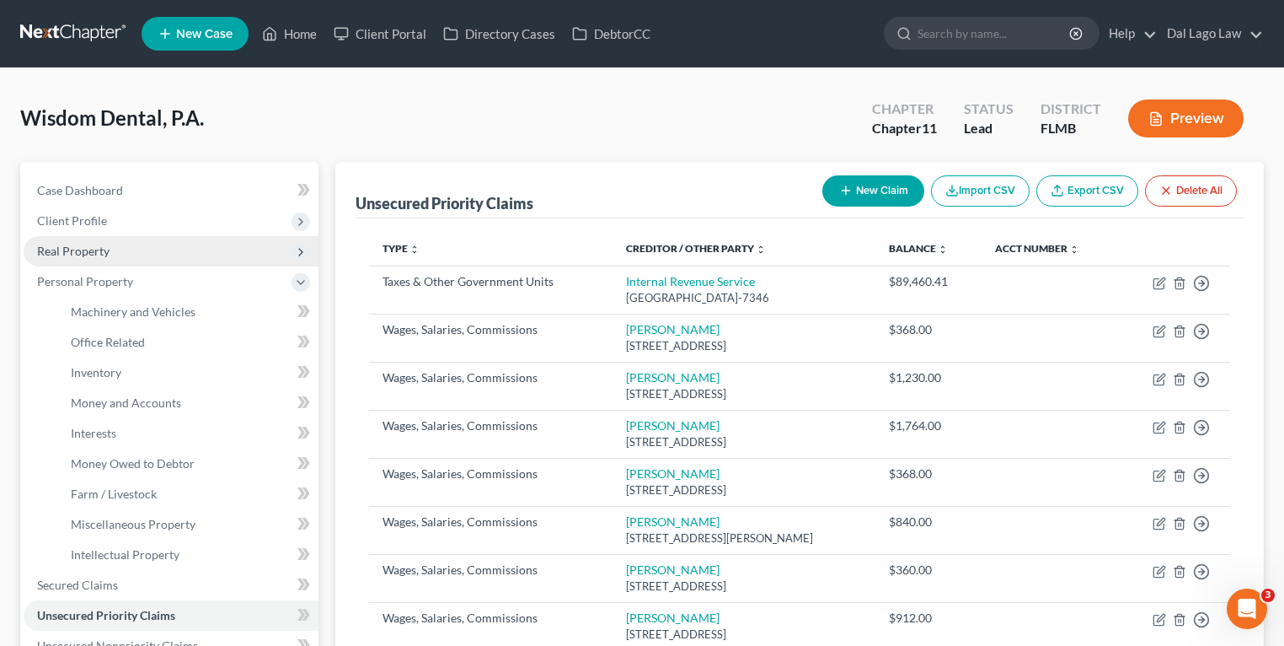
click at [94, 249] on span "Real Property" at bounding box center [73, 251] width 72 height 14
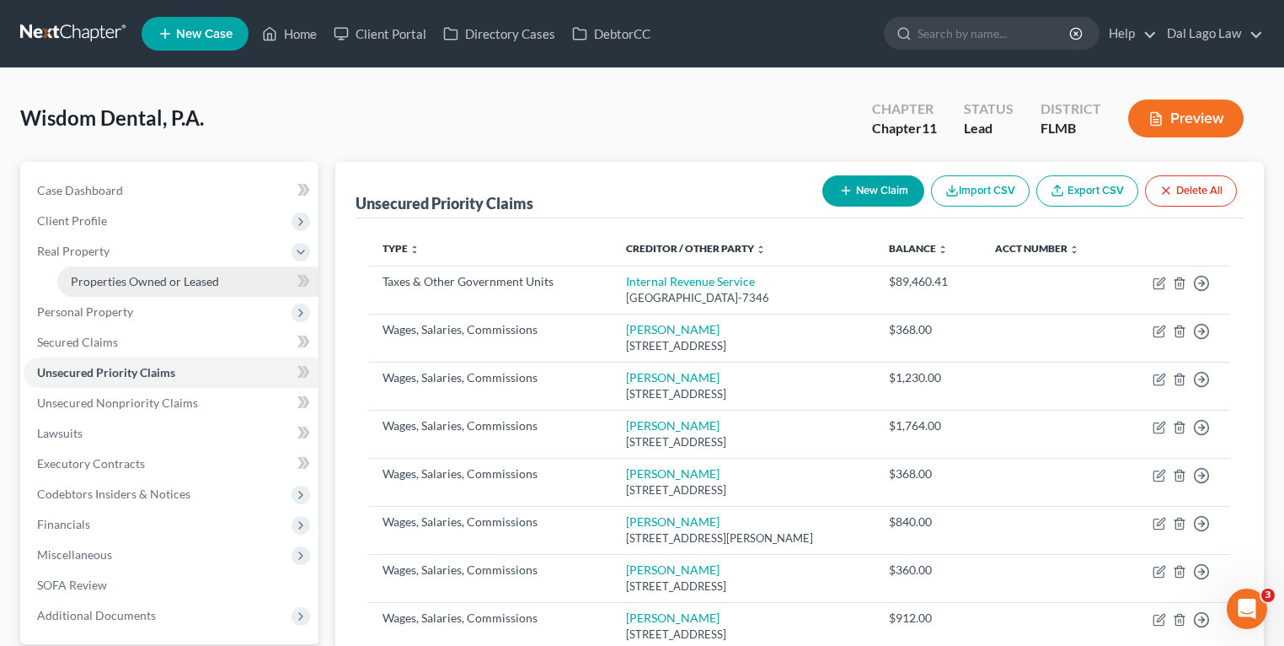
click at [126, 280] on span "Properties Owned or Leased" at bounding box center [145, 281] width 148 height 14
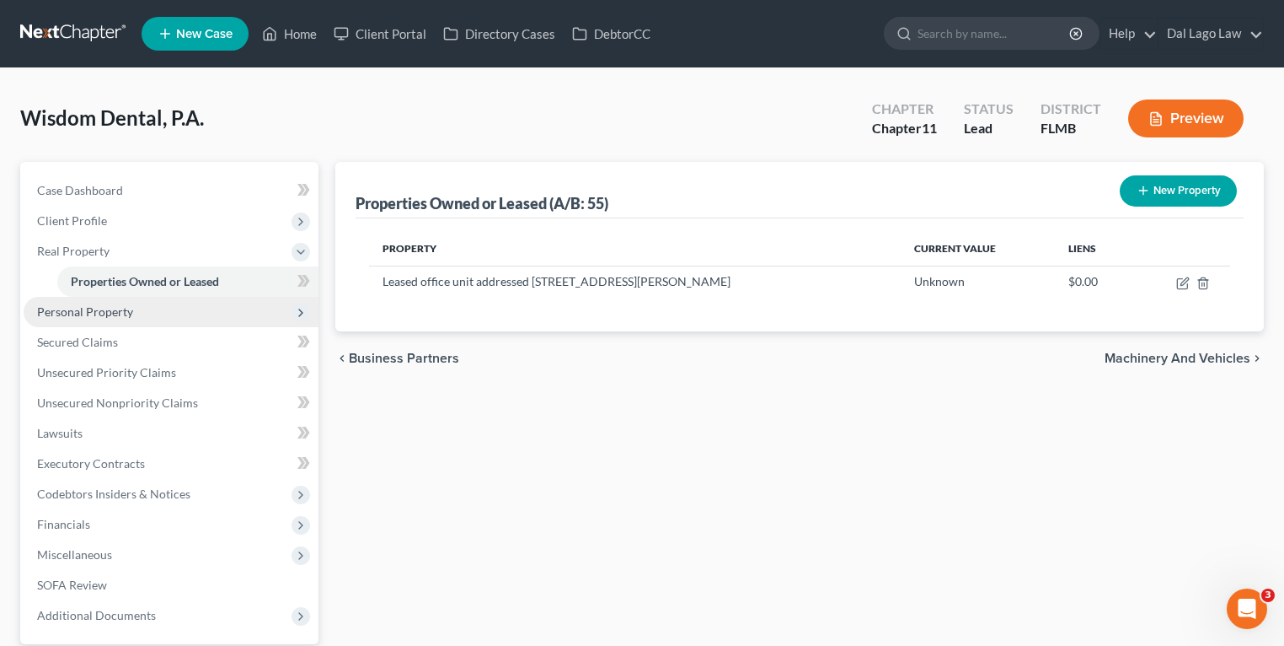
click at [107, 312] on span "Personal Property" at bounding box center [85, 311] width 96 height 14
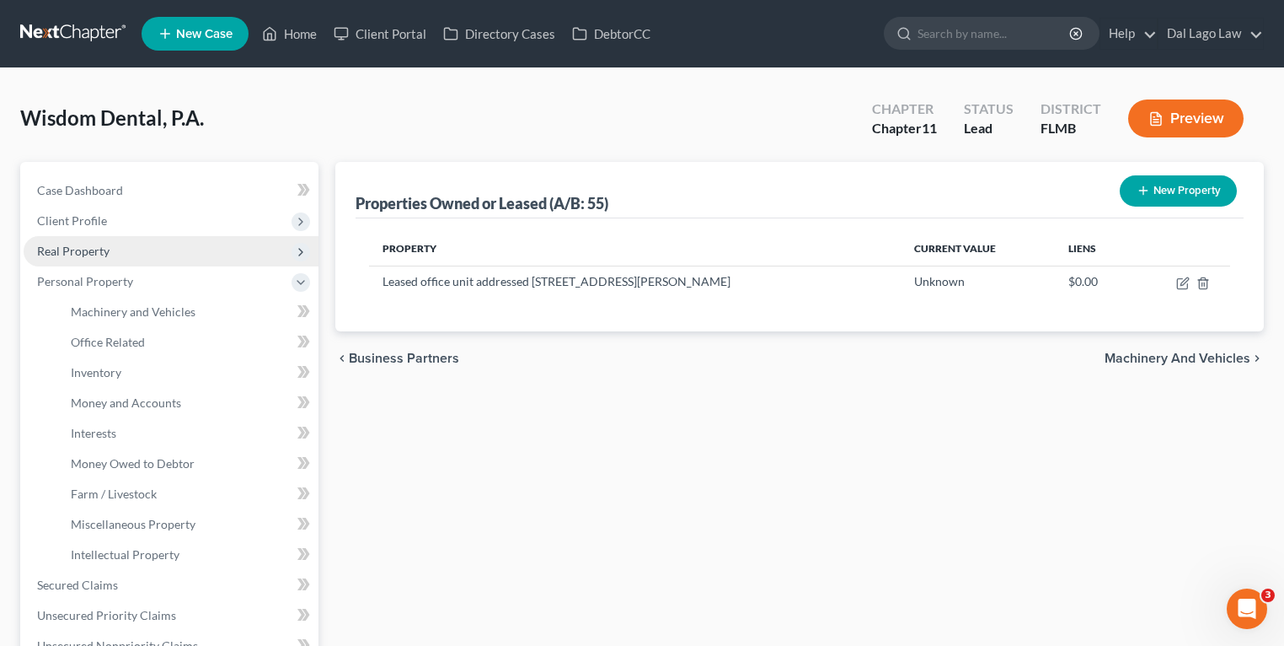
click at [91, 242] on span "Real Property" at bounding box center [171, 251] width 295 height 30
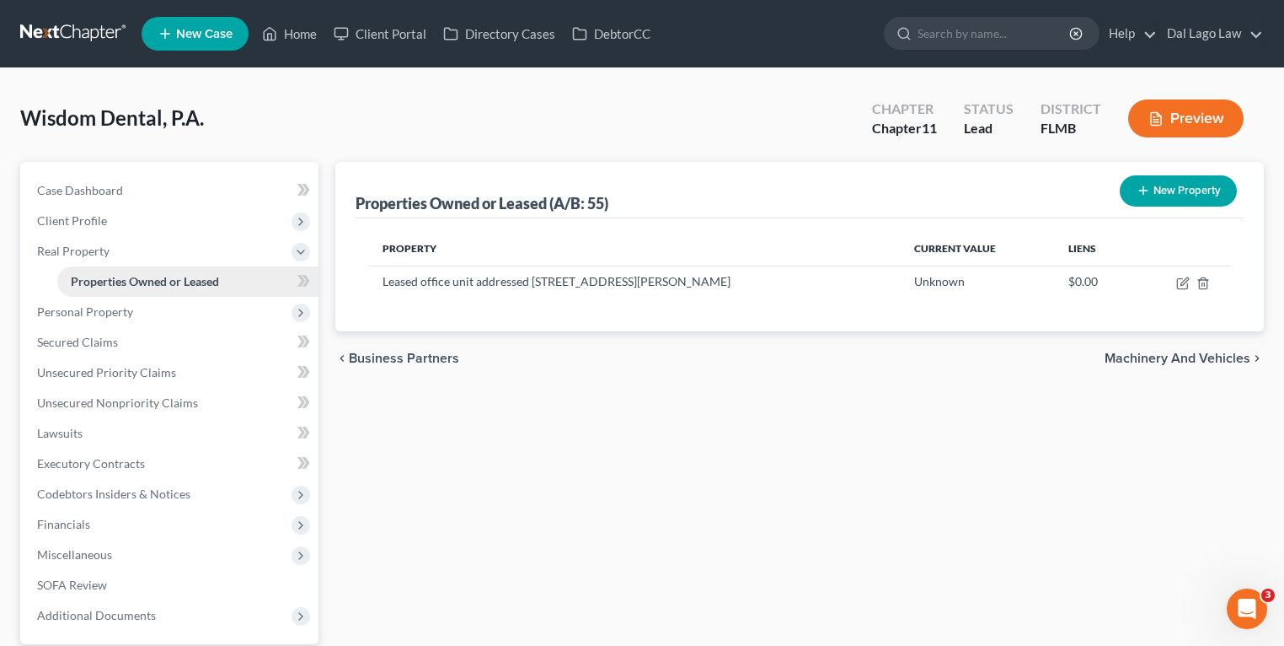
click at [118, 277] on span "Properties Owned or Leased" at bounding box center [145, 281] width 148 height 14
click at [92, 311] on span "Personal Property" at bounding box center [85, 311] width 96 height 14
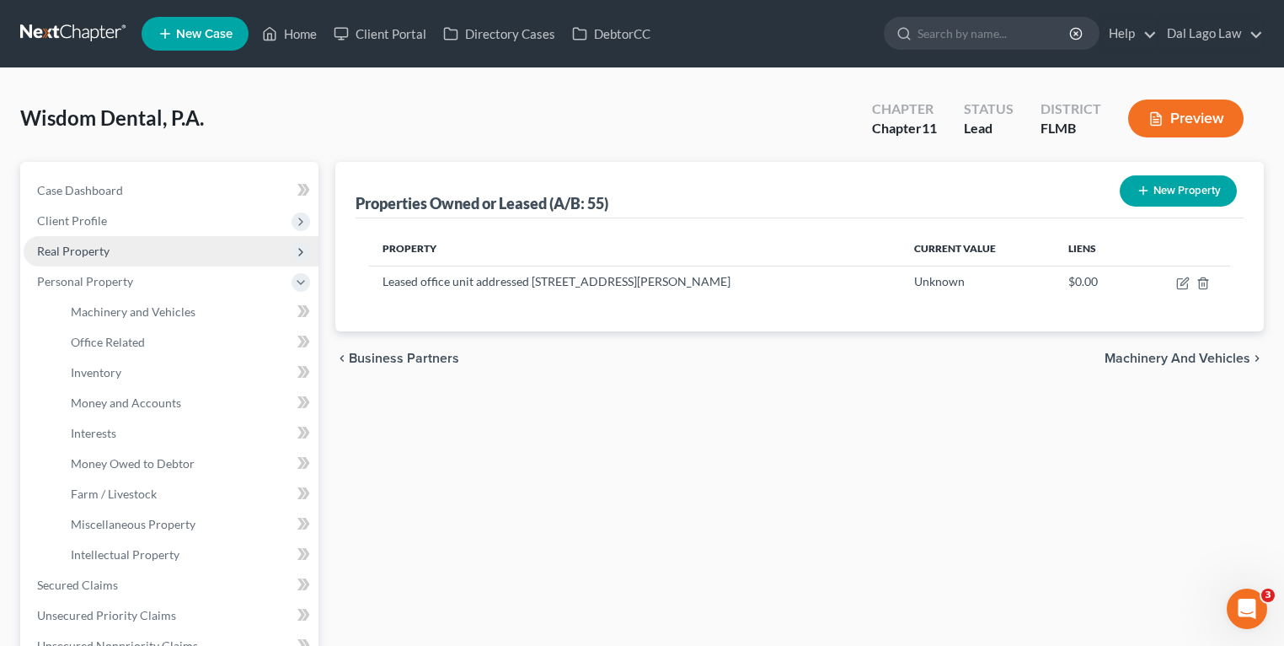
click at [107, 261] on span "Real Property" at bounding box center [171, 251] width 295 height 30
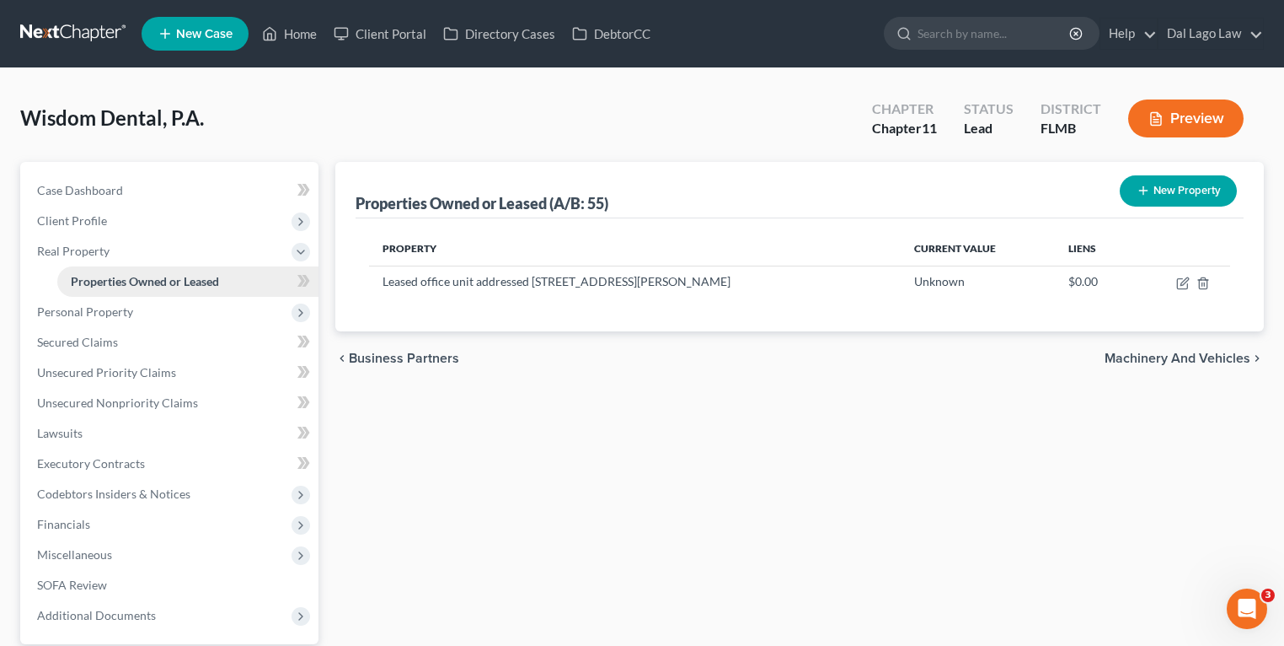
click at [107, 290] on link "Properties Owned or Leased" at bounding box center [187, 281] width 261 height 30
click at [133, 300] on span "Personal Property" at bounding box center [171, 312] width 295 height 30
